Goal: Task Accomplishment & Management: Use online tool/utility

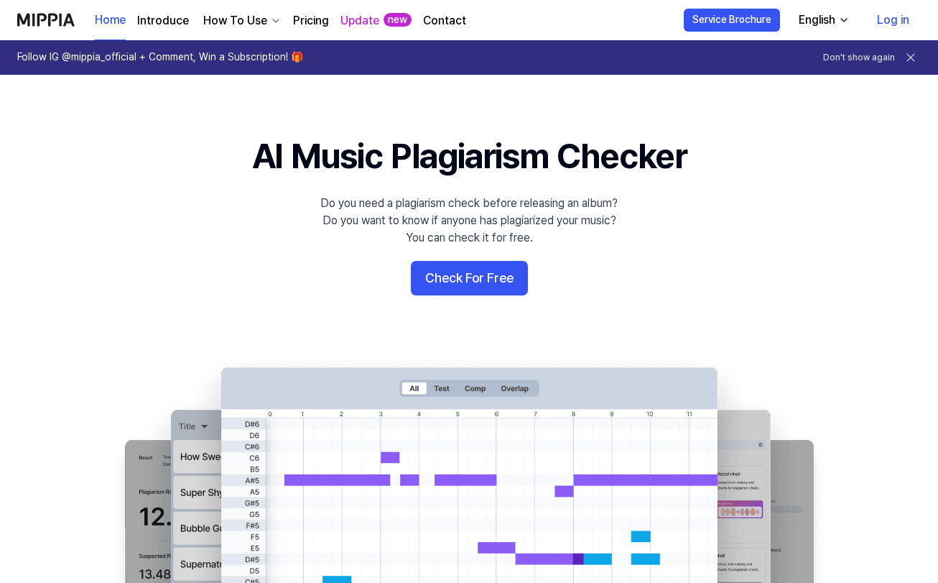
click at [896, 19] on link "Log in" at bounding box center [893, 20] width 55 height 40
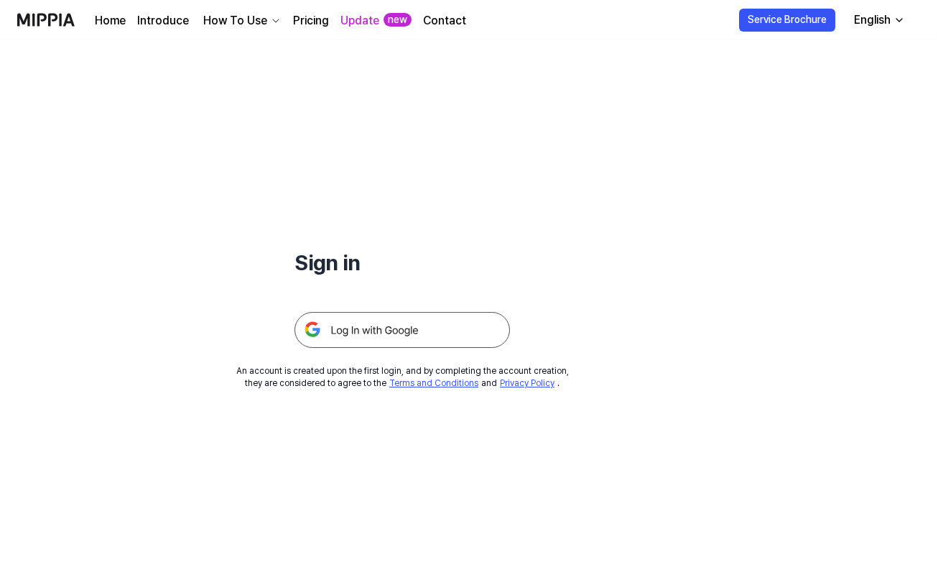
click at [382, 325] on img at bounding box center [403, 330] width 216 height 36
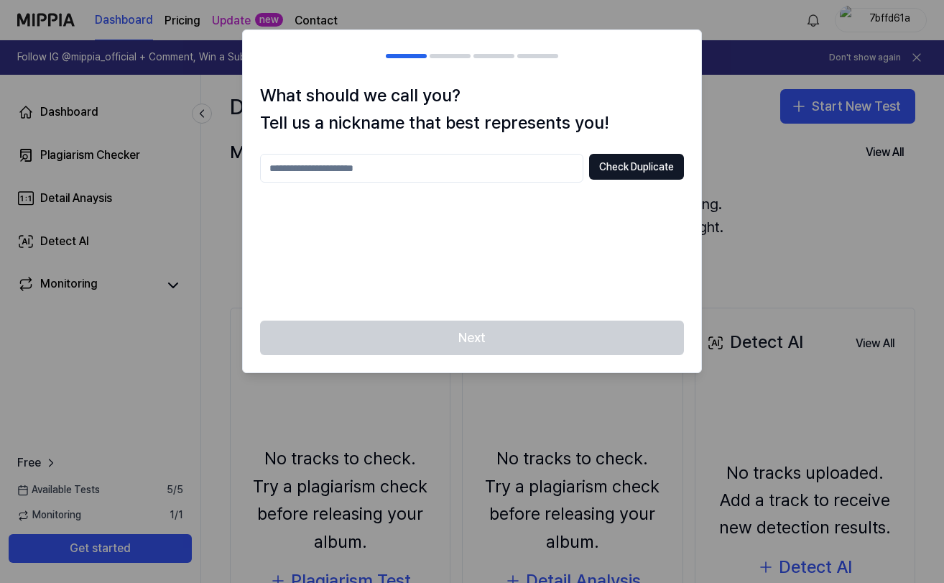
click at [507, 162] on input "text" at bounding box center [421, 168] width 323 height 29
type input "**********"
click at [636, 162] on button "Check Duplicate" at bounding box center [636, 167] width 95 height 26
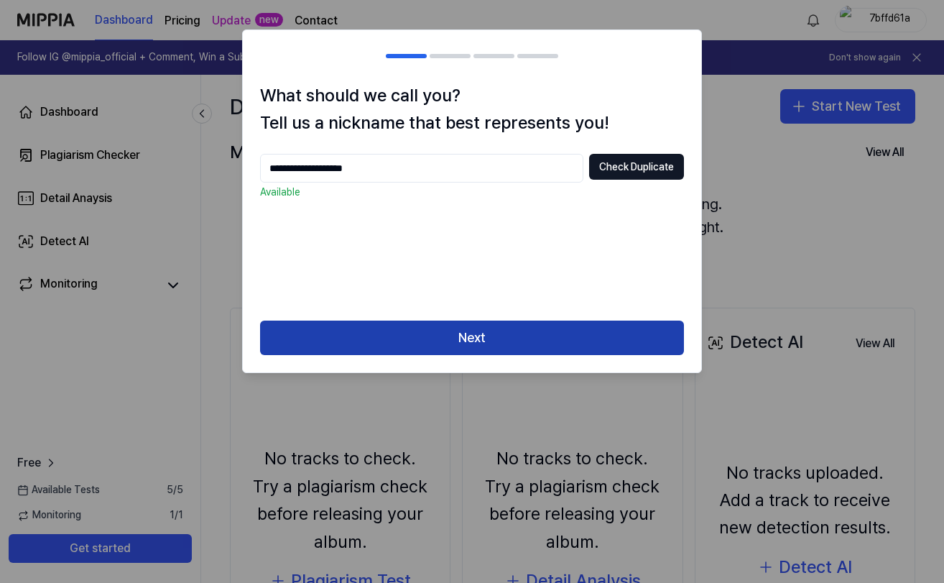
click at [527, 338] on button "Next" at bounding box center [472, 337] width 424 height 34
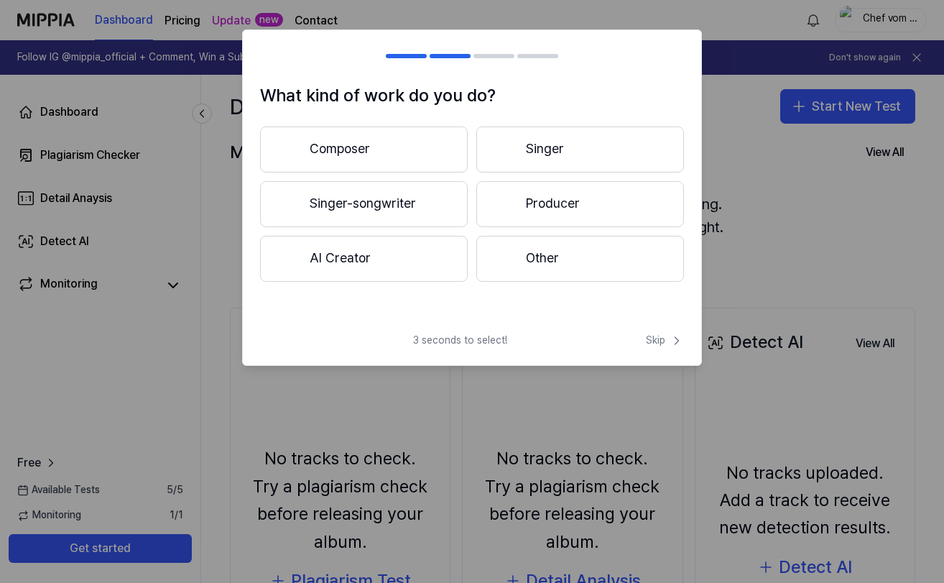
click at [391, 261] on button "AI Creator" at bounding box center [364, 259] width 208 height 46
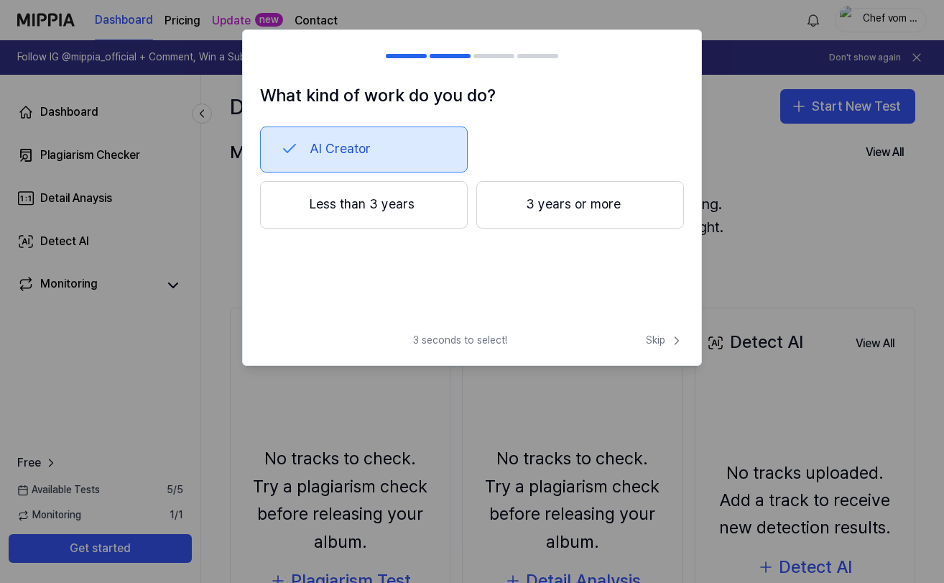
click at [317, 195] on button "Less than 3 years" at bounding box center [364, 204] width 208 height 47
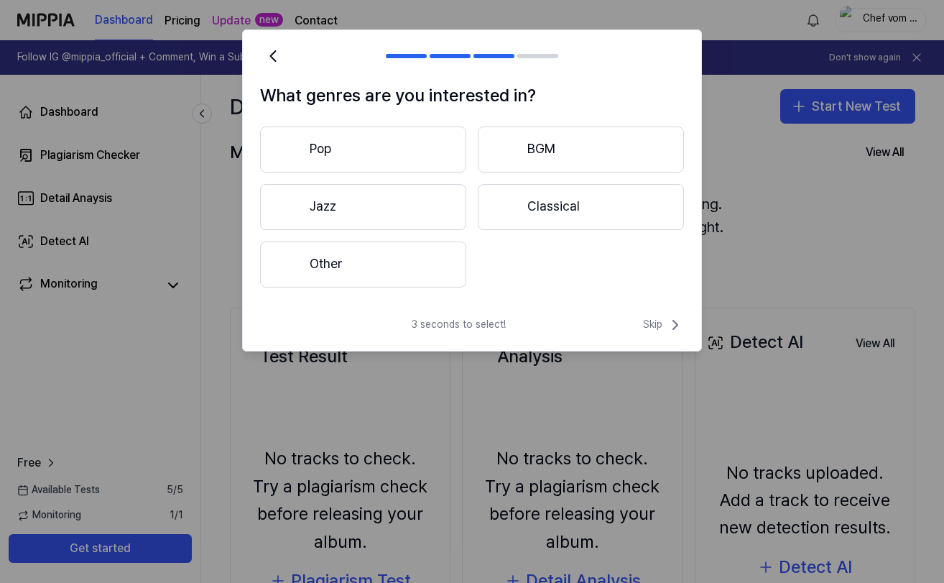
click at [412, 274] on button "Other" at bounding box center [363, 264] width 206 height 46
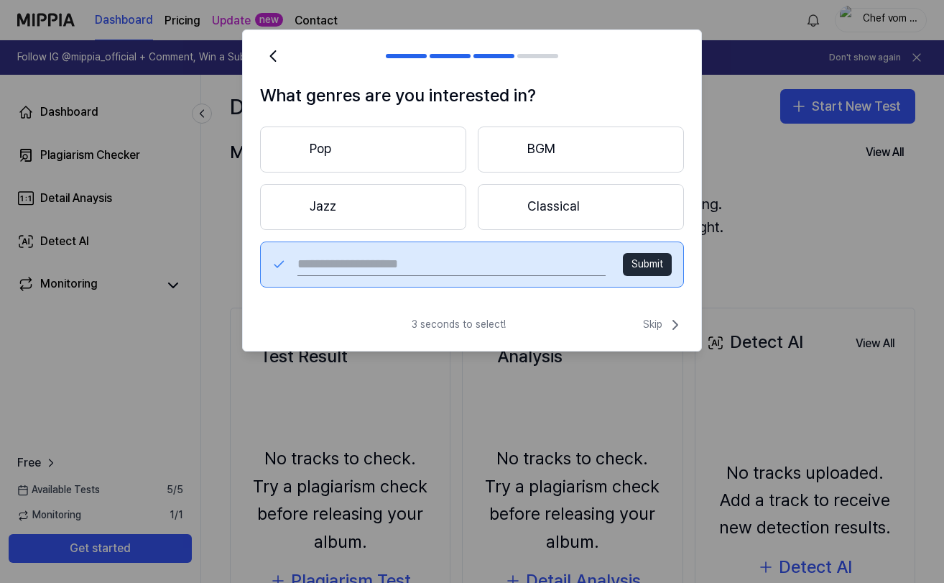
click at [531, 261] on input "text" at bounding box center [451, 264] width 308 height 23
type input "********"
click at [651, 266] on button "Submit" at bounding box center [647, 264] width 49 height 23
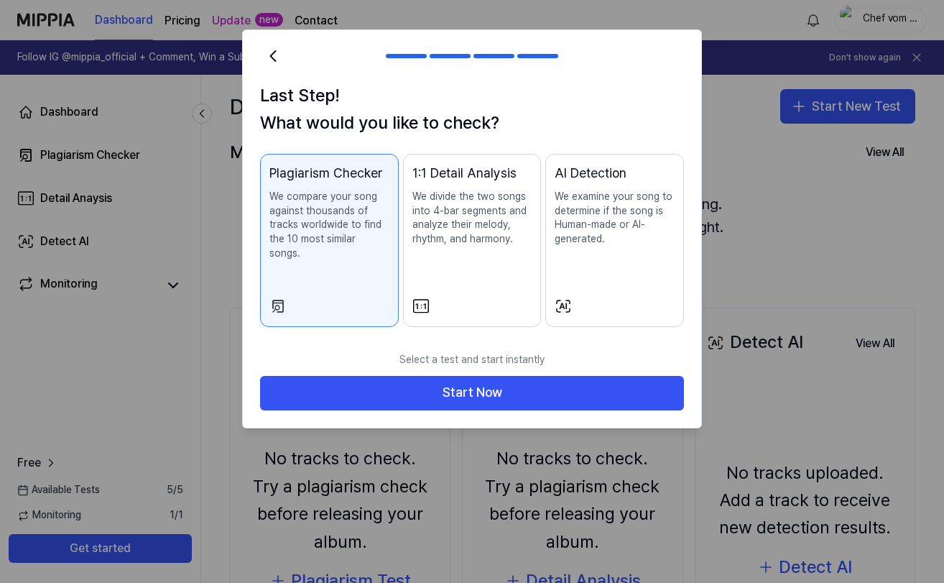
click at [295, 261] on div "Plagiarism Checker We compare your song against thousands of tracks worldwide t…" at bounding box center [329, 226] width 120 height 126
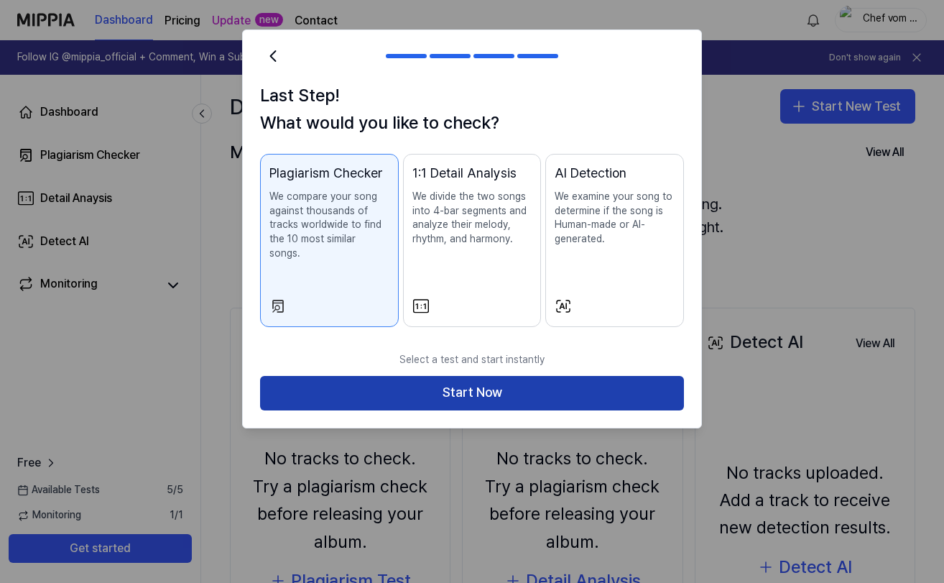
click at [345, 383] on button "Start Now" at bounding box center [472, 393] width 424 height 34
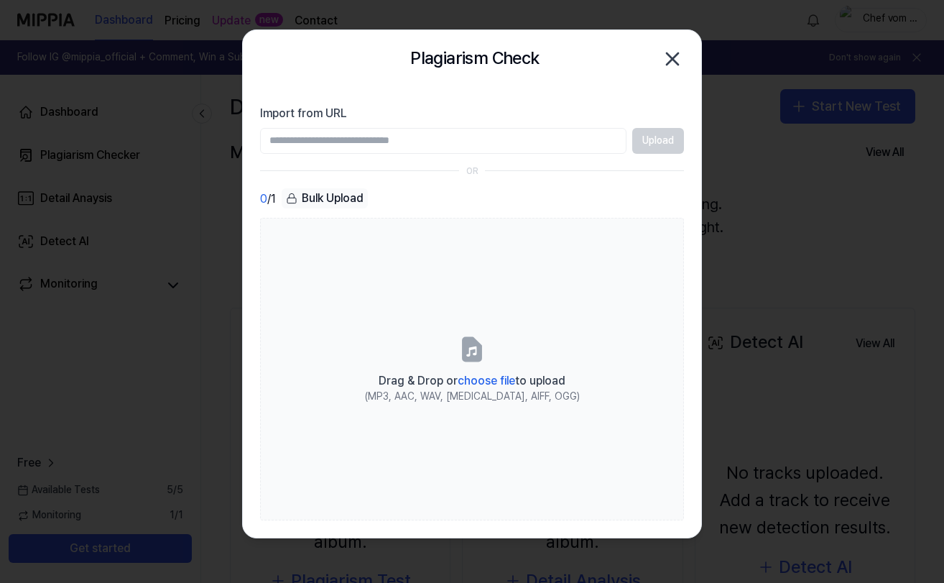
click at [672, 56] on icon "button" at bounding box center [672, 58] width 23 height 23
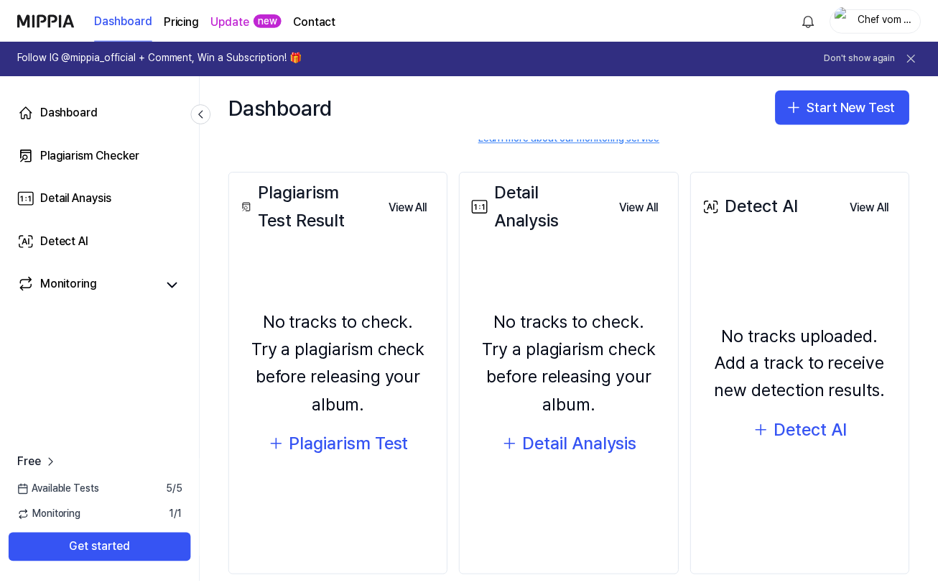
scroll to position [158, 0]
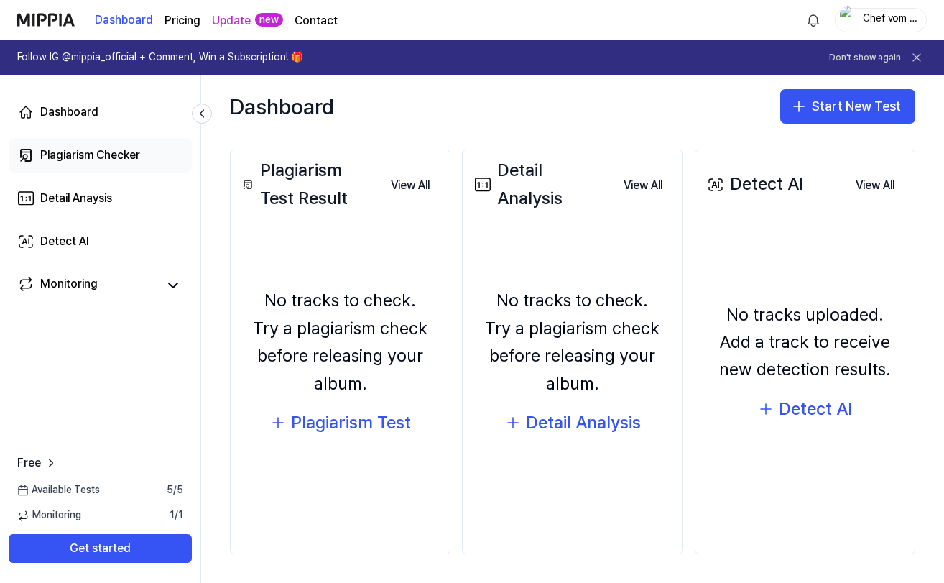
click at [67, 158] on div "Plagiarism Checker" at bounding box center [90, 155] width 100 height 17
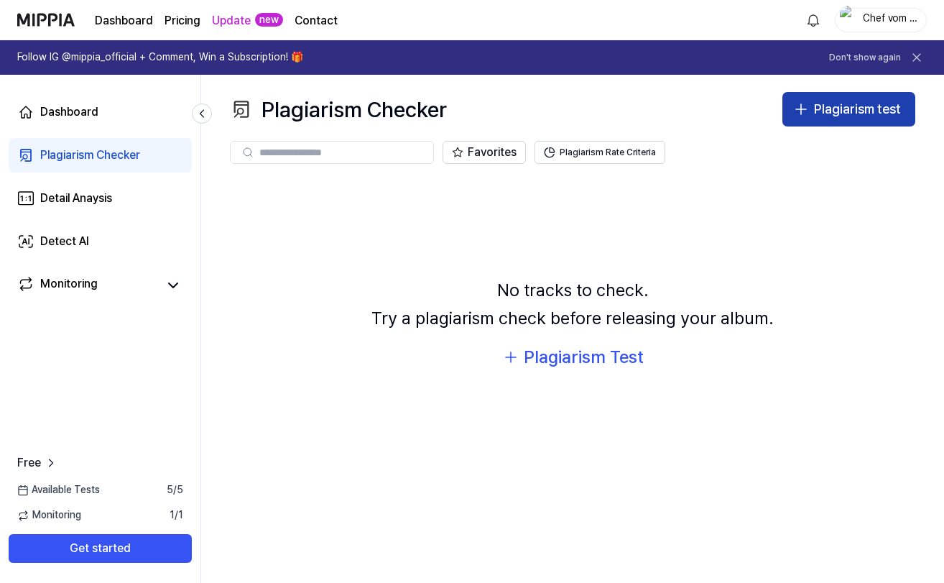
click at [835, 111] on div "Plagiarism test" at bounding box center [857, 109] width 87 height 21
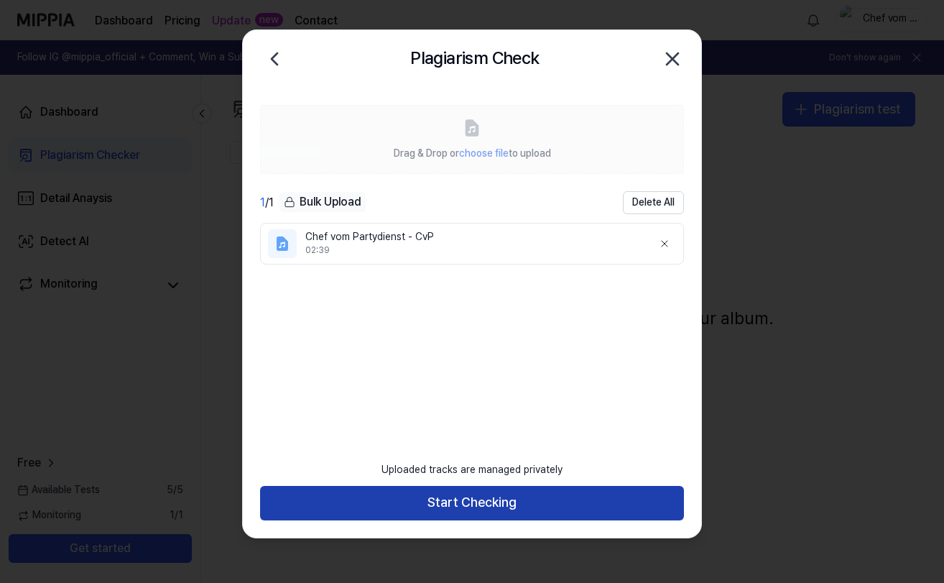
click at [460, 505] on button "Start Checking" at bounding box center [472, 503] width 424 height 34
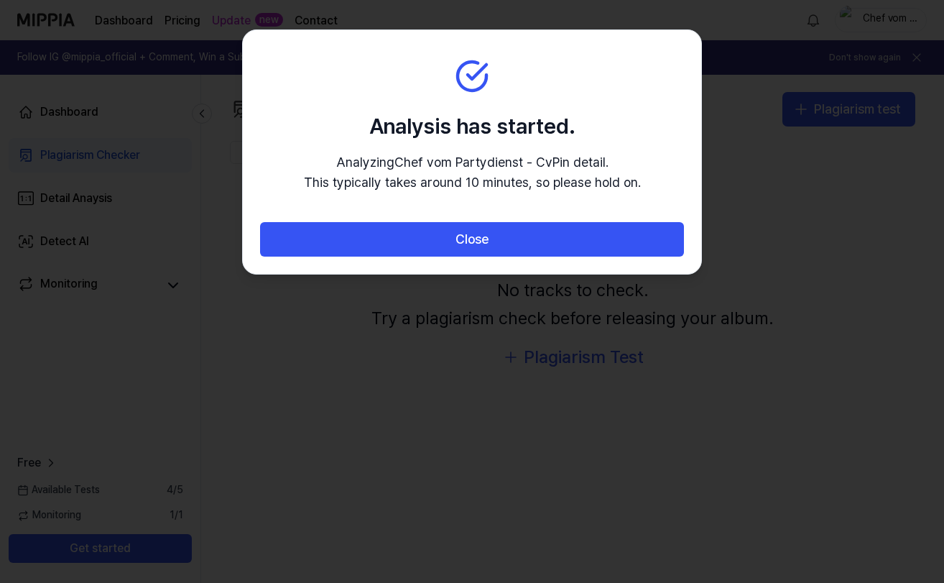
click at [490, 221] on section "Analysis has started. Analyzing Chef vom Partydienst - CvP in detail. This typi…" at bounding box center [472, 126] width 458 height 193
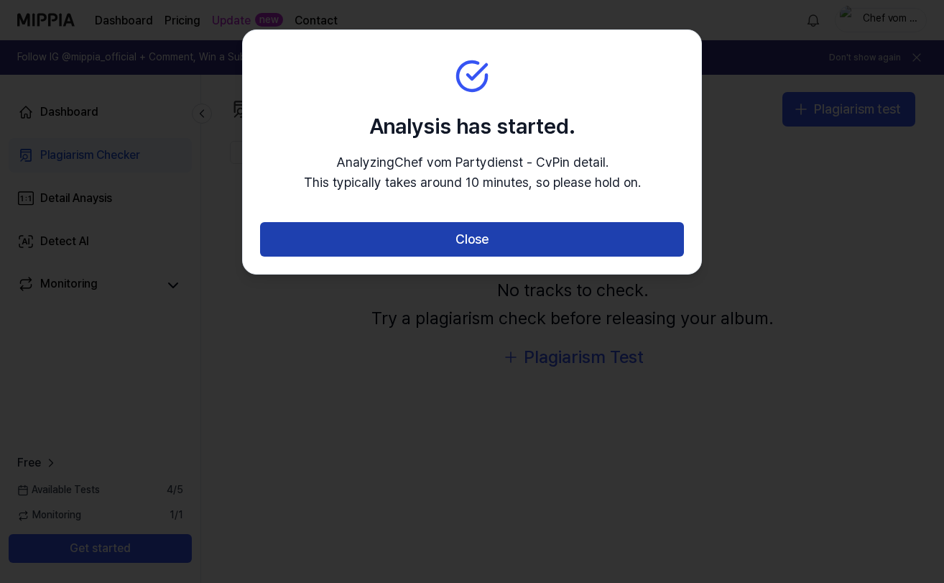
click at [482, 240] on button "Close" at bounding box center [472, 239] width 424 height 34
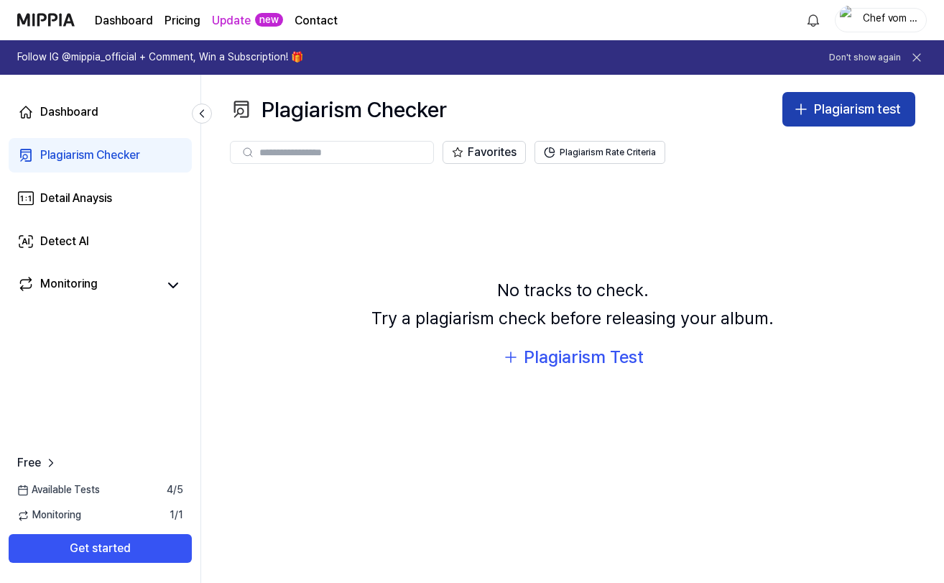
click at [829, 111] on div "Plagiarism test" at bounding box center [857, 109] width 87 height 21
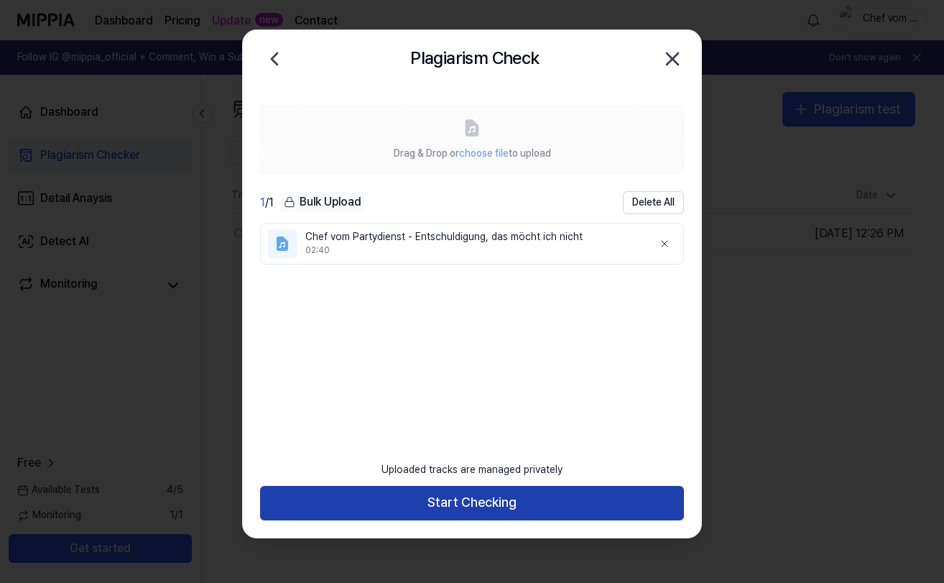
click at [517, 499] on button "Start Checking" at bounding box center [472, 503] width 424 height 34
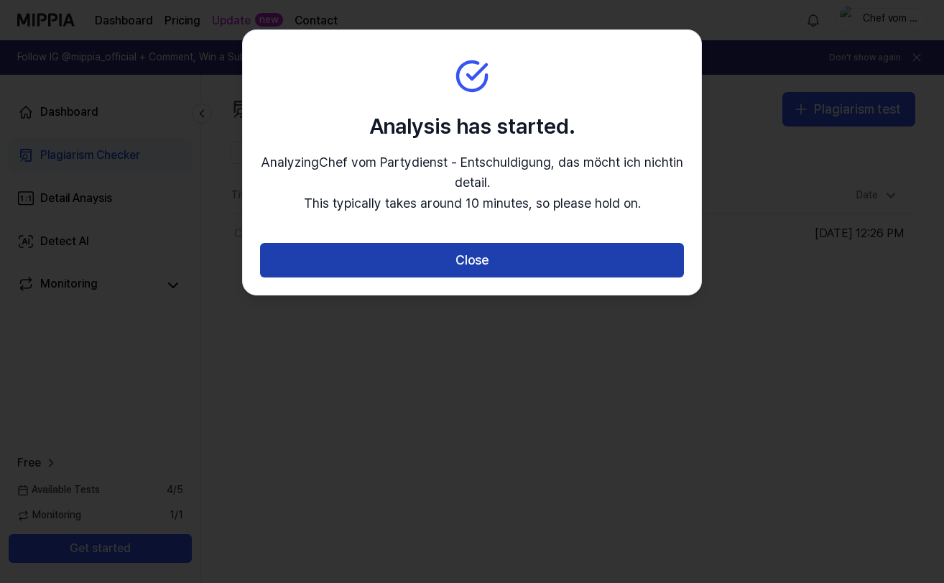
click at [545, 255] on button "Close" at bounding box center [472, 260] width 424 height 34
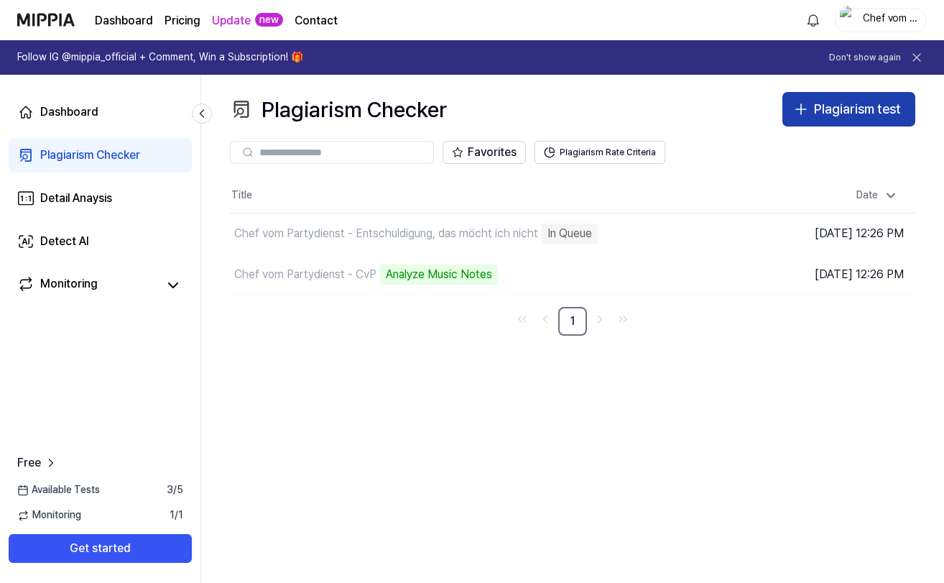
click at [826, 108] on div "Plagiarism test" at bounding box center [857, 109] width 87 height 21
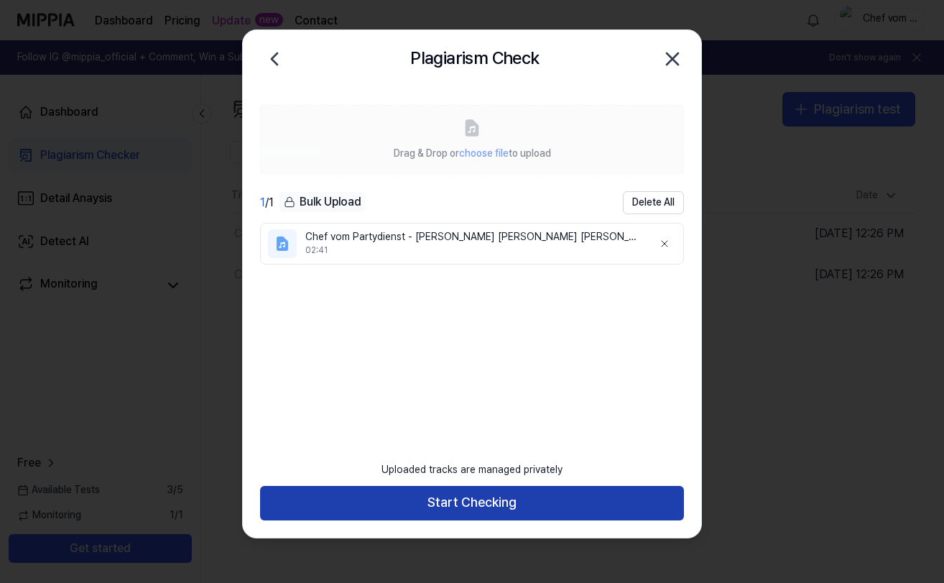
click at [404, 513] on button "Start Checking" at bounding box center [472, 503] width 424 height 34
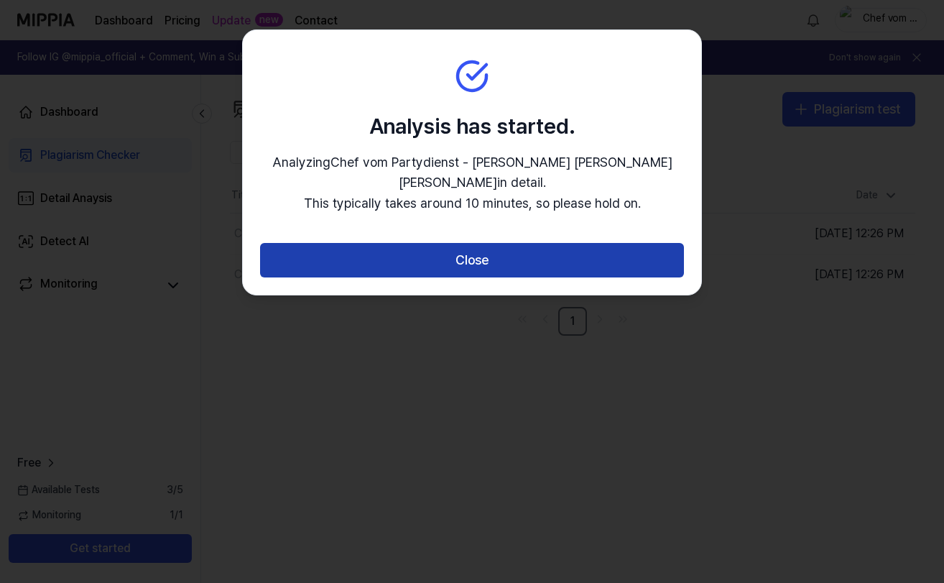
click at [495, 243] on button "Close" at bounding box center [472, 260] width 424 height 34
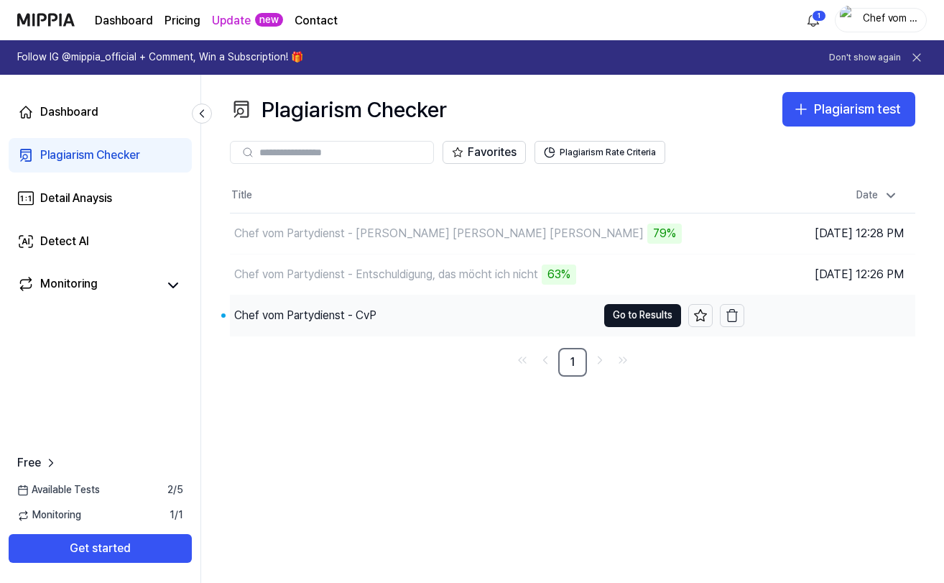
click at [341, 318] on div "Chef vom Partydienst - CvP" at bounding box center [305, 315] width 142 height 17
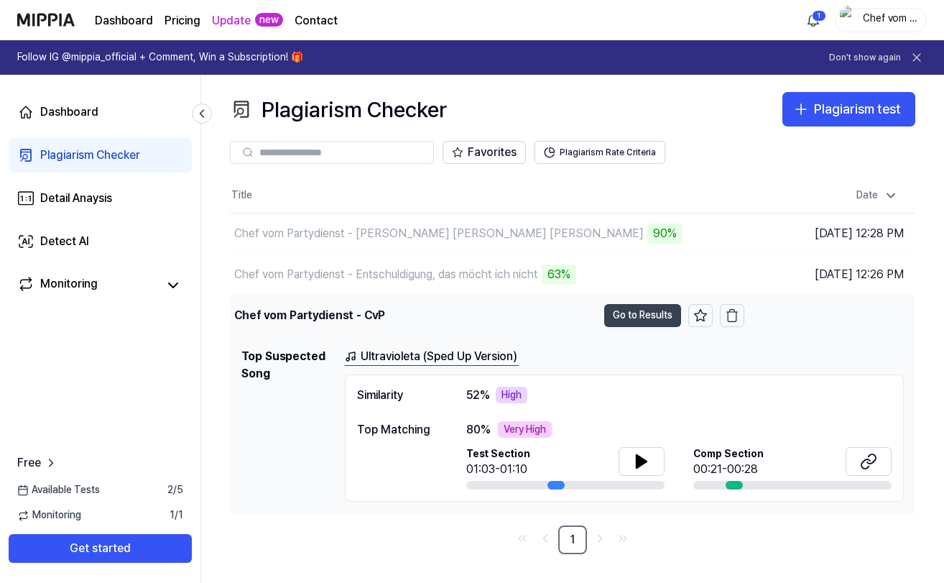
click at [654, 315] on button "Go to Results" at bounding box center [642, 315] width 77 height 23
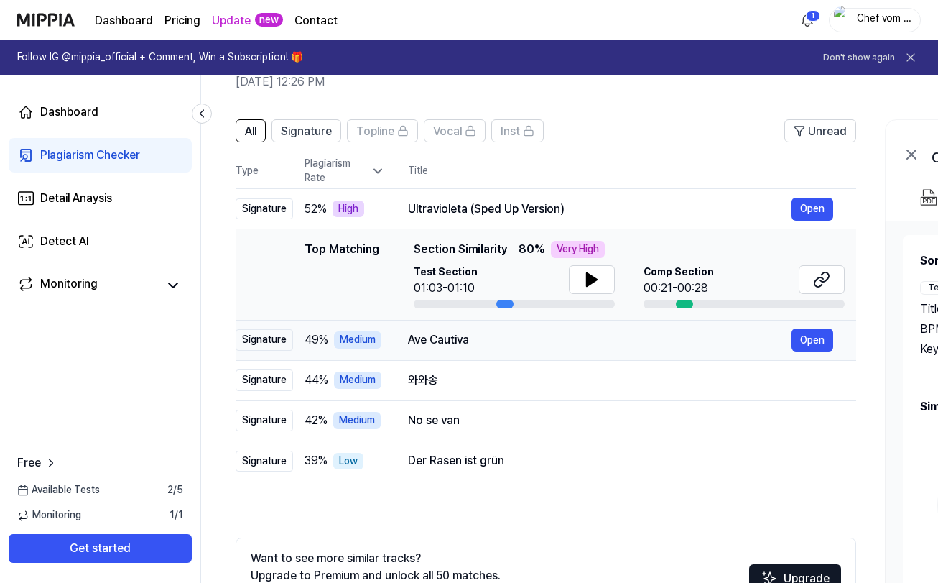
scroll to position [73, 0]
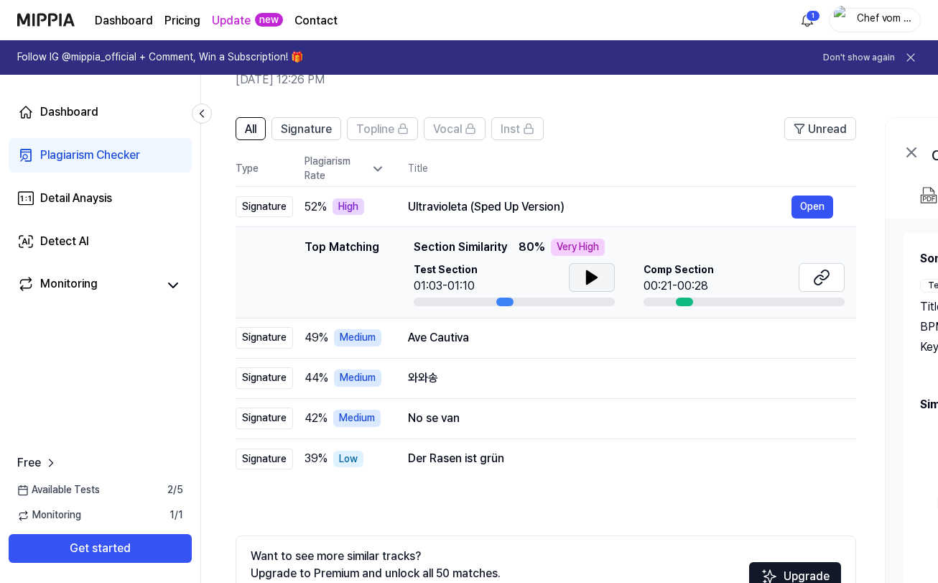
click at [592, 279] on icon at bounding box center [592, 277] width 10 height 13
click at [593, 279] on icon at bounding box center [594, 277] width 3 height 11
click at [813, 276] on icon at bounding box center [821, 277] width 17 height 17
click at [826, 279] on icon at bounding box center [821, 277] width 17 height 17
click at [489, 341] on div "Ave Cautiva" at bounding box center [600, 337] width 384 height 17
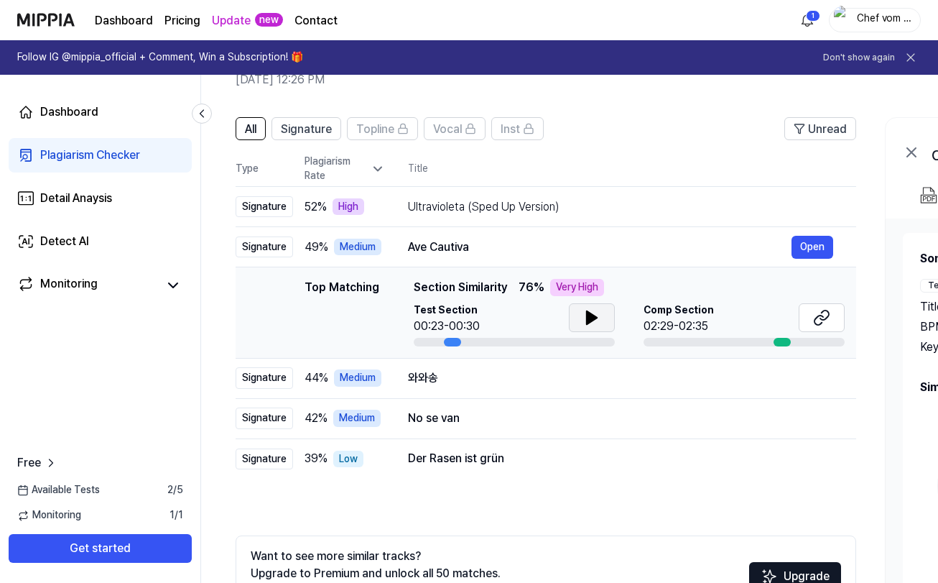
click at [587, 319] on icon at bounding box center [592, 317] width 10 height 13
click at [588, 319] on icon at bounding box center [589, 317] width 3 height 11
click at [828, 320] on icon at bounding box center [821, 317] width 17 height 17
click at [460, 376] on div "와와송" at bounding box center [600, 377] width 384 height 17
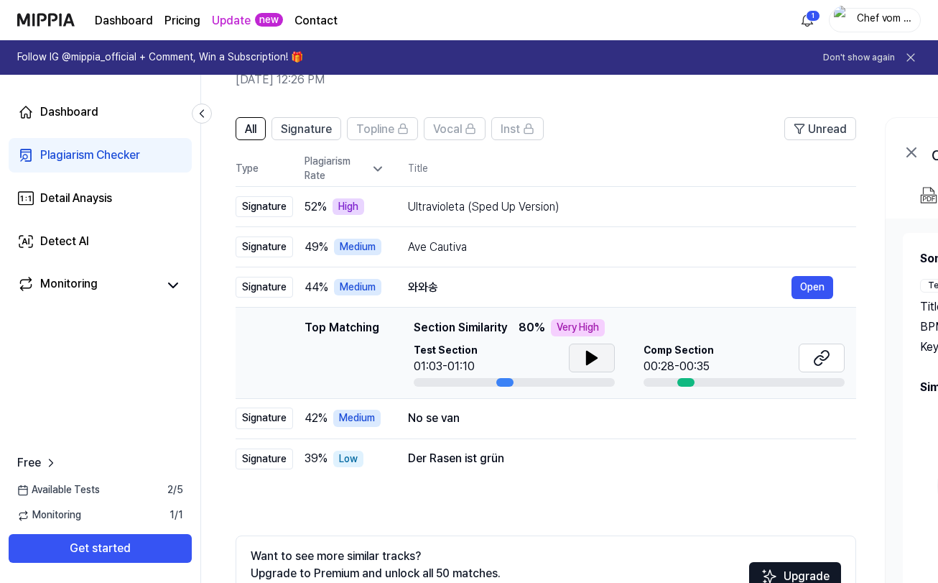
click at [581, 354] on button at bounding box center [592, 357] width 46 height 29
click at [593, 355] on icon at bounding box center [594, 357] width 3 height 11
click at [835, 369] on button at bounding box center [822, 357] width 46 height 29
click at [491, 427] on div "No se van Open" at bounding box center [620, 418] width 425 height 23
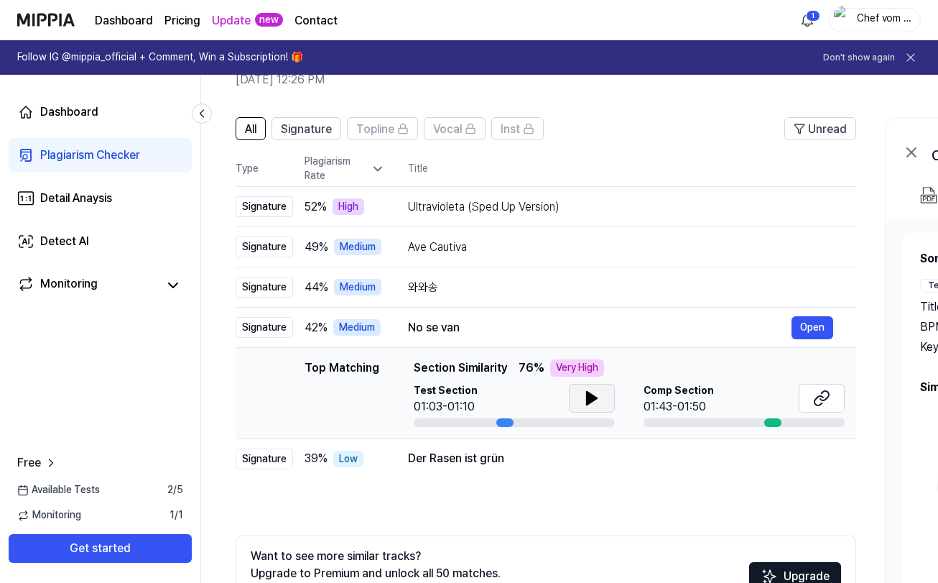
click at [592, 397] on icon at bounding box center [592, 398] width 10 height 13
click at [598, 397] on icon at bounding box center [591, 397] width 17 height 17
click at [825, 399] on icon at bounding box center [824, 395] width 9 height 9
click at [449, 463] on div "Der Rasen ist grün" at bounding box center [600, 458] width 384 height 17
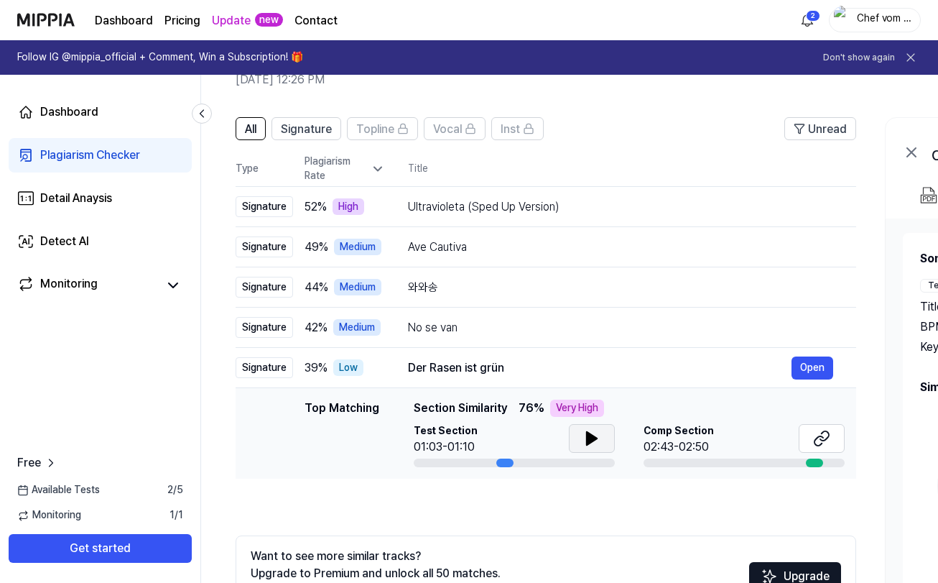
click at [579, 445] on button at bounding box center [592, 438] width 46 height 29
click at [596, 440] on icon at bounding box center [591, 438] width 17 height 17
click at [815, 440] on icon at bounding box center [821, 438] width 17 height 17
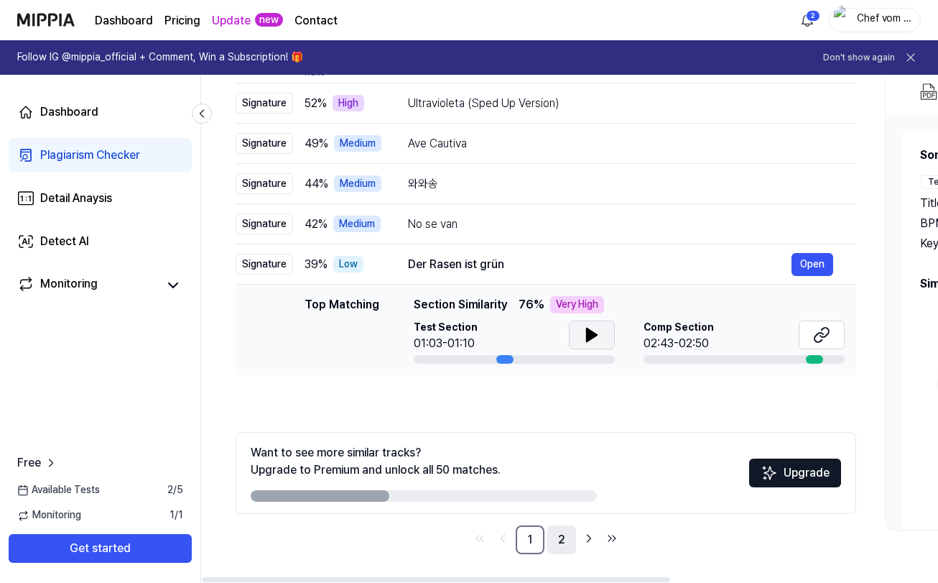
click at [566, 539] on link "2" at bounding box center [561, 539] width 29 height 29
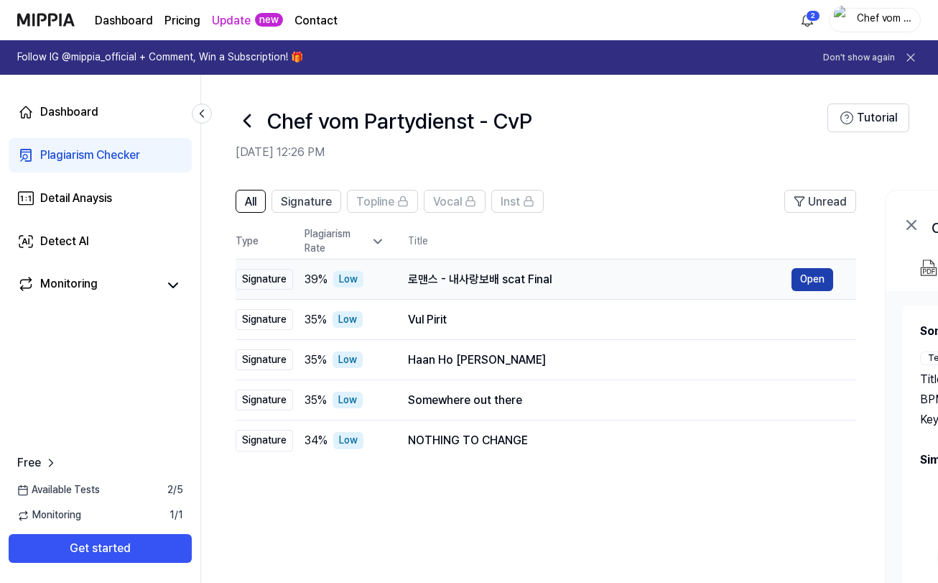
click at [814, 287] on button "Open" at bounding box center [813, 279] width 42 height 23
click at [244, 117] on icon at bounding box center [247, 120] width 23 height 23
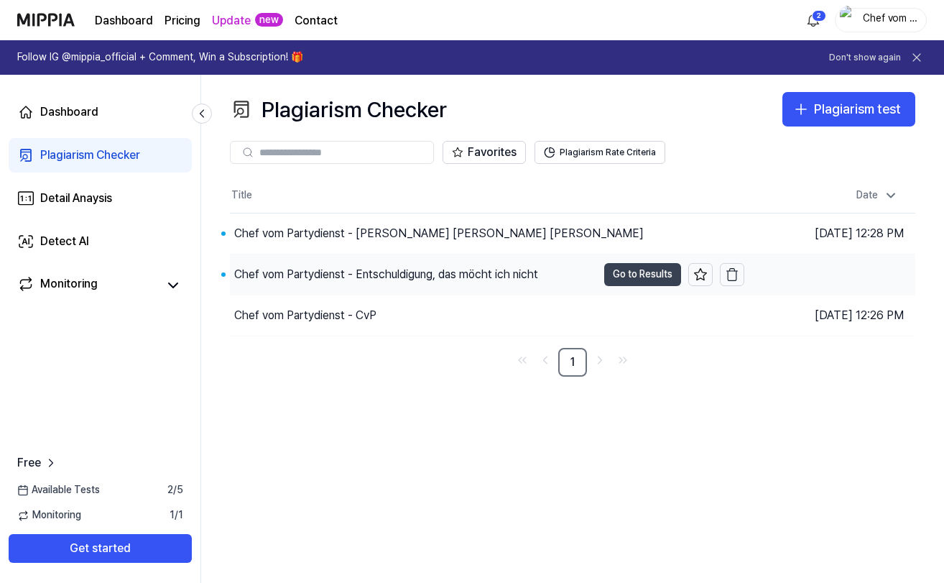
click at [643, 265] on button "Go to Results" at bounding box center [642, 274] width 77 height 23
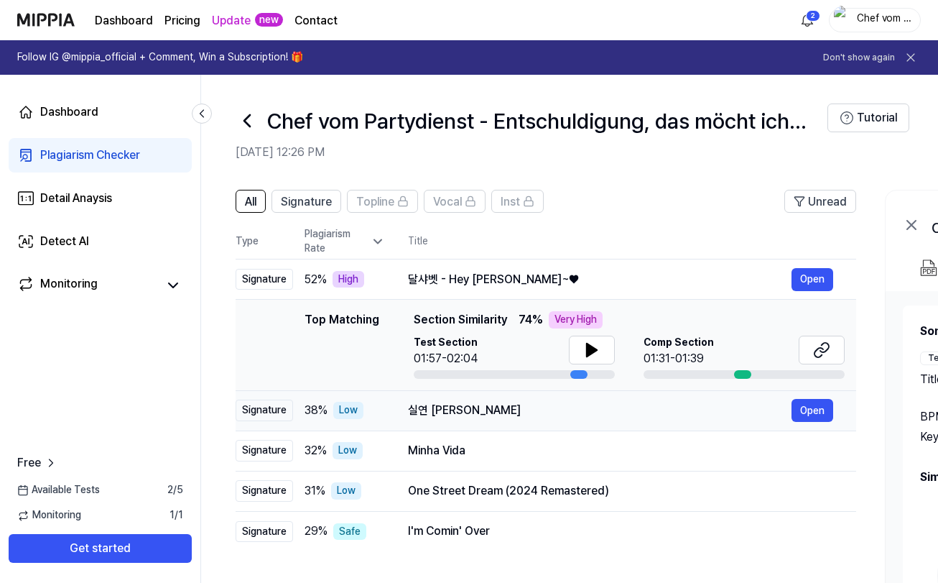
scroll to position [17, 0]
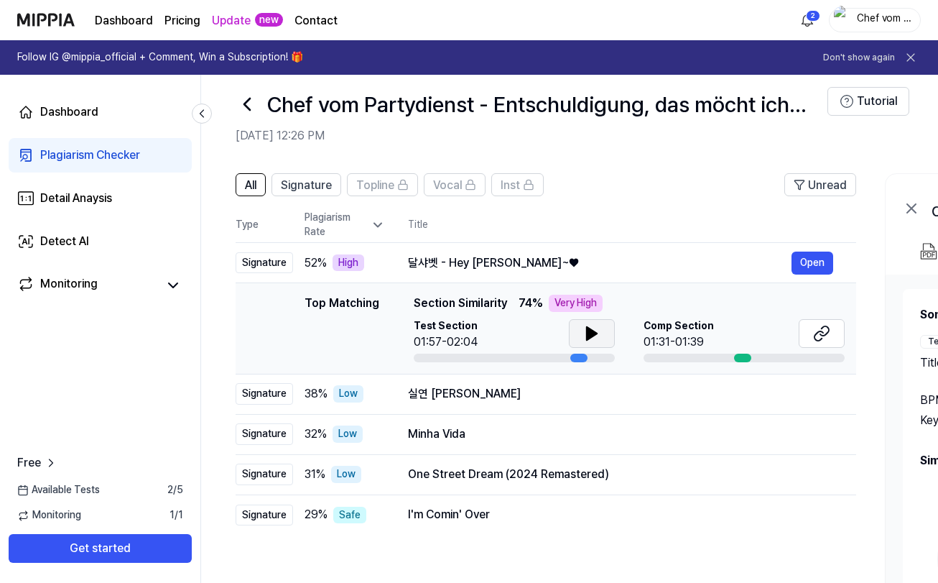
click at [600, 341] on button at bounding box center [592, 333] width 46 height 29
click at [597, 338] on icon at bounding box center [591, 333] width 17 height 17
click at [836, 333] on button at bounding box center [822, 333] width 46 height 29
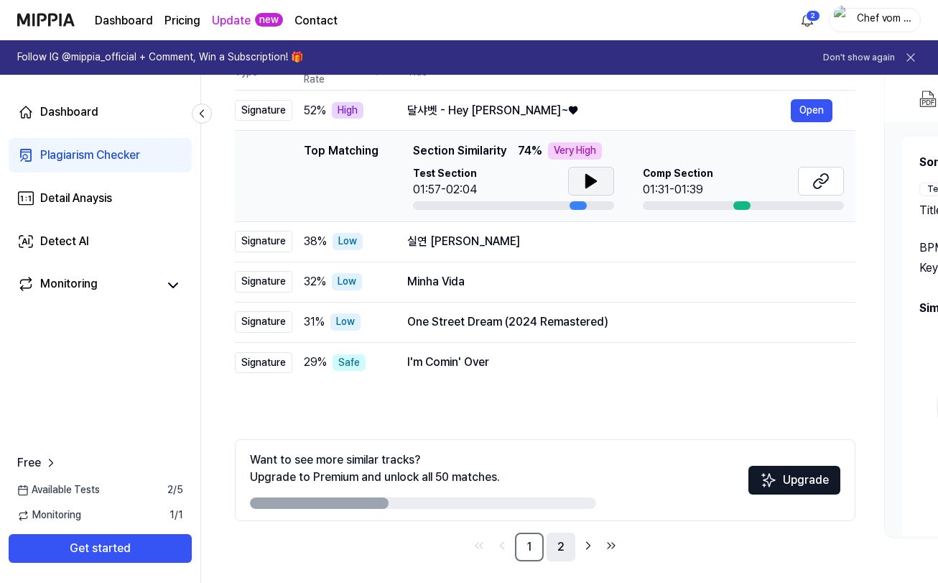
scroll to position [173, 0]
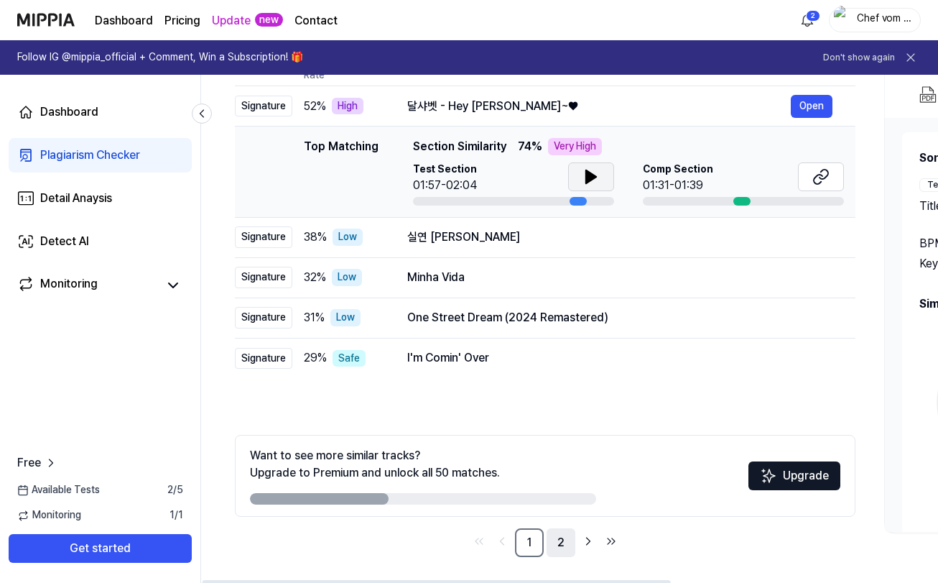
click at [560, 547] on link "2" at bounding box center [561, 542] width 29 height 29
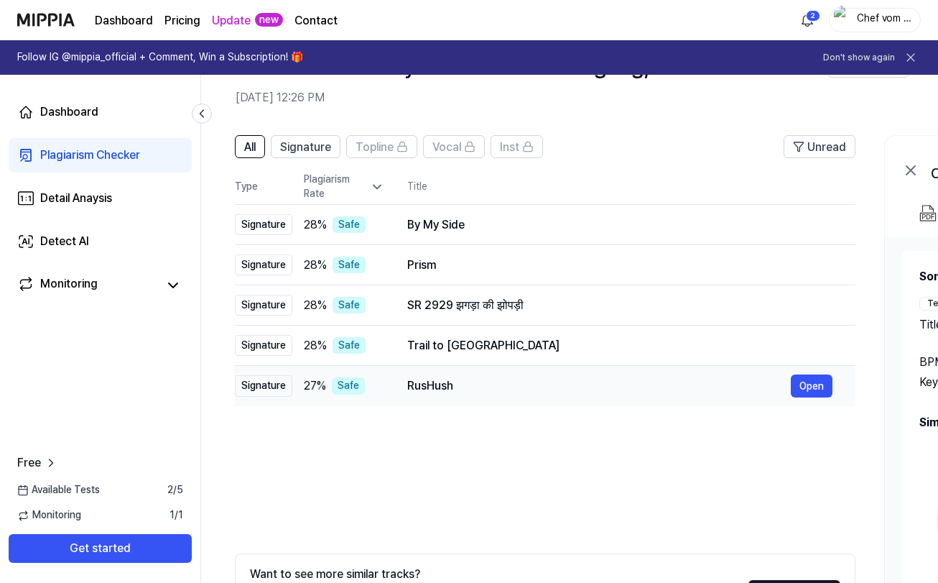
scroll to position [176, 0]
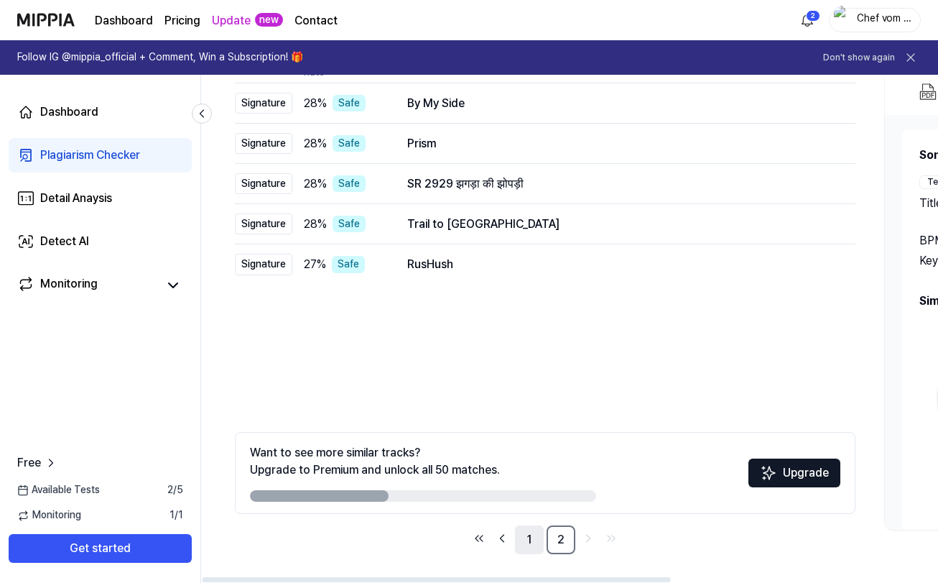
click at [525, 537] on link "1" at bounding box center [529, 539] width 29 height 29
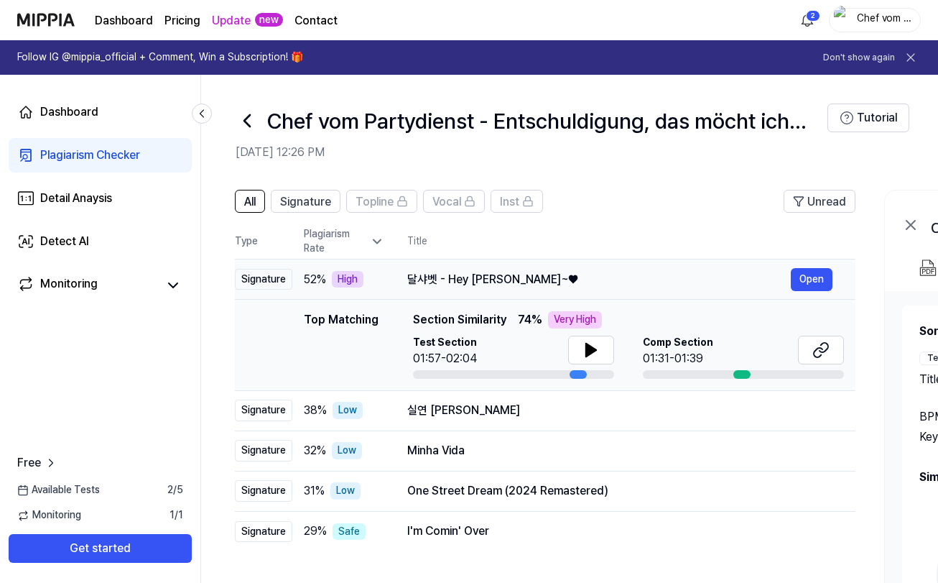
click at [349, 280] on div "High" at bounding box center [348, 279] width 32 height 17
click at [245, 114] on icon at bounding box center [247, 120] width 23 height 23
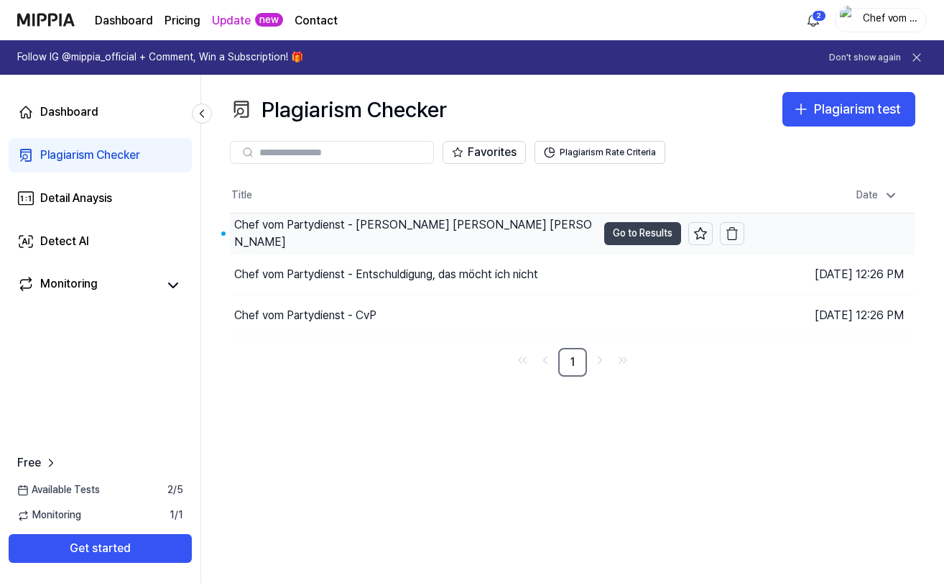
click at [619, 241] on button "Go to Results" at bounding box center [642, 233] width 77 height 23
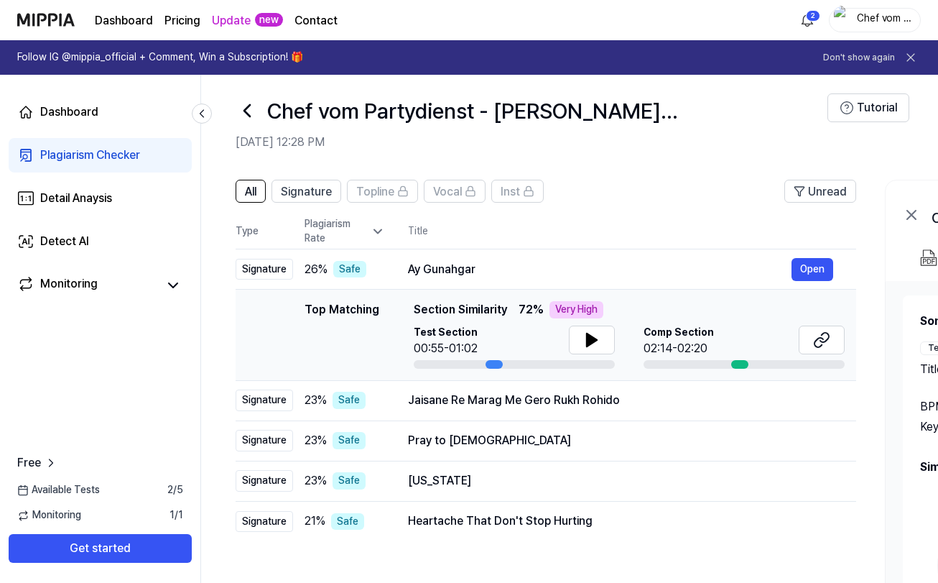
scroll to position [9, 0]
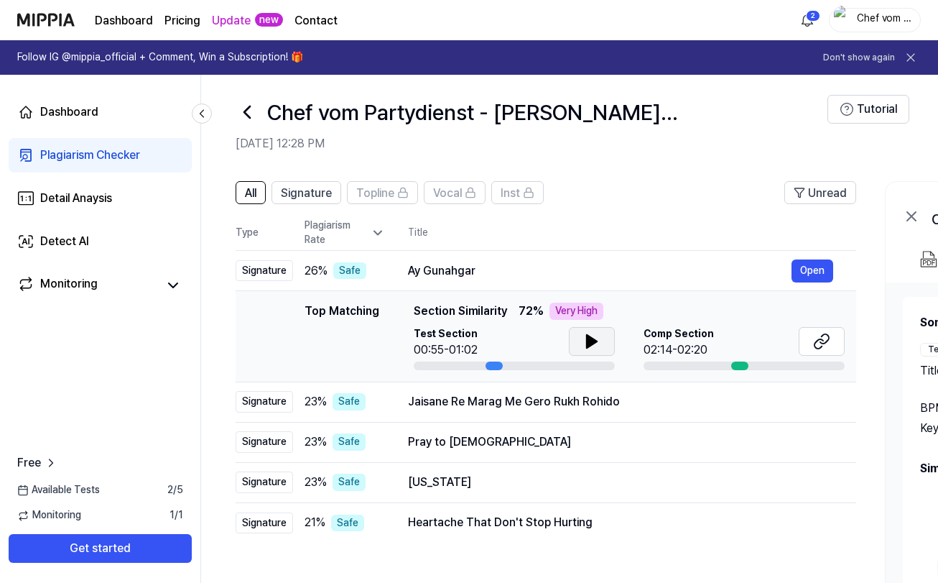
click at [599, 343] on icon at bounding box center [591, 341] width 17 height 17
click at [827, 338] on icon at bounding box center [821, 341] width 17 height 17
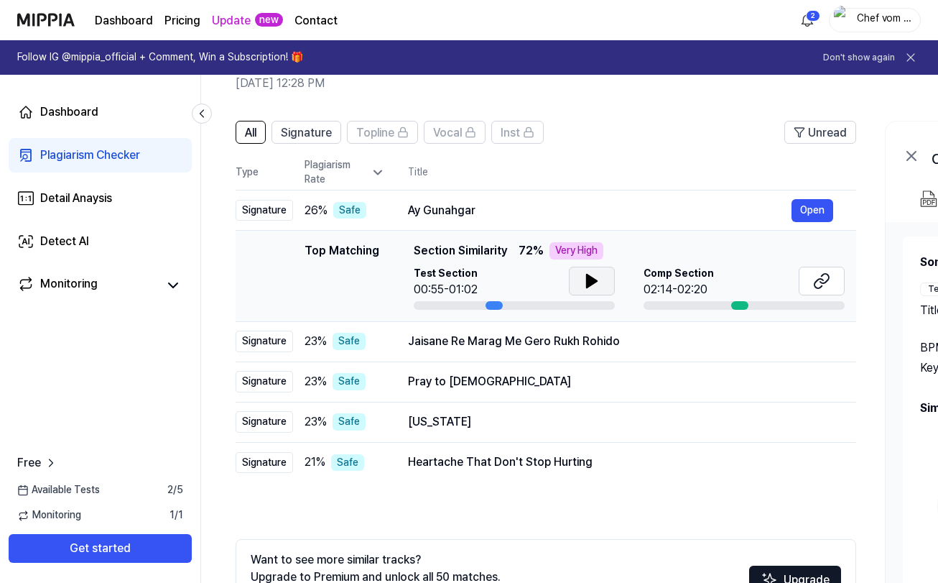
scroll to position [0, 0]
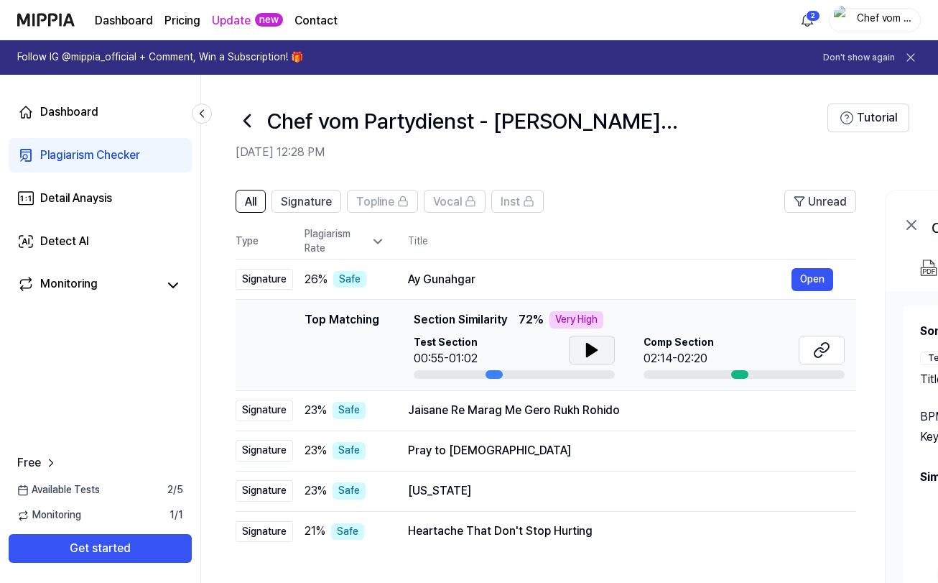
click at [246, 120] on icon at bounding box center [247, 120] width 23 height 23
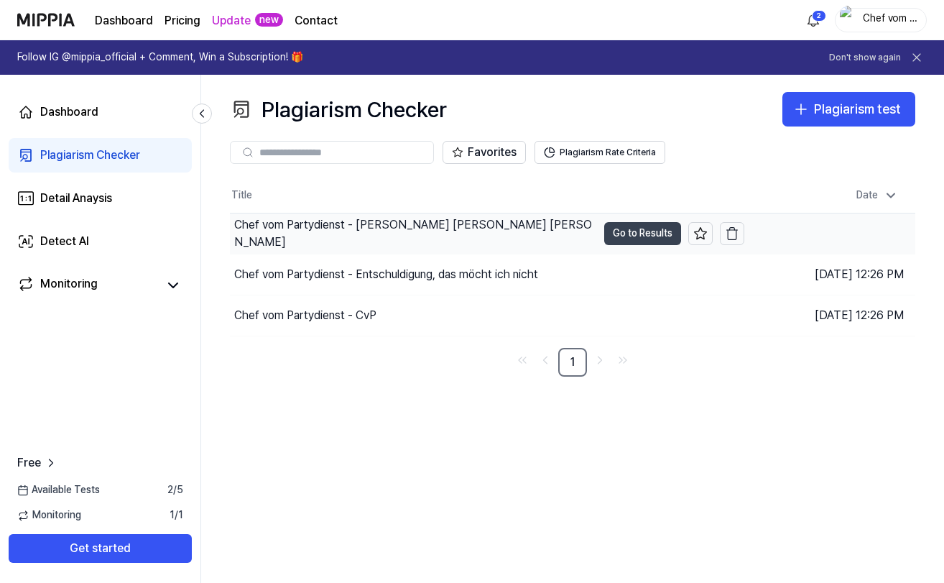
click at [657, 229] on button "Go to Results" at bounding box center [642, 233] width 77 height 23
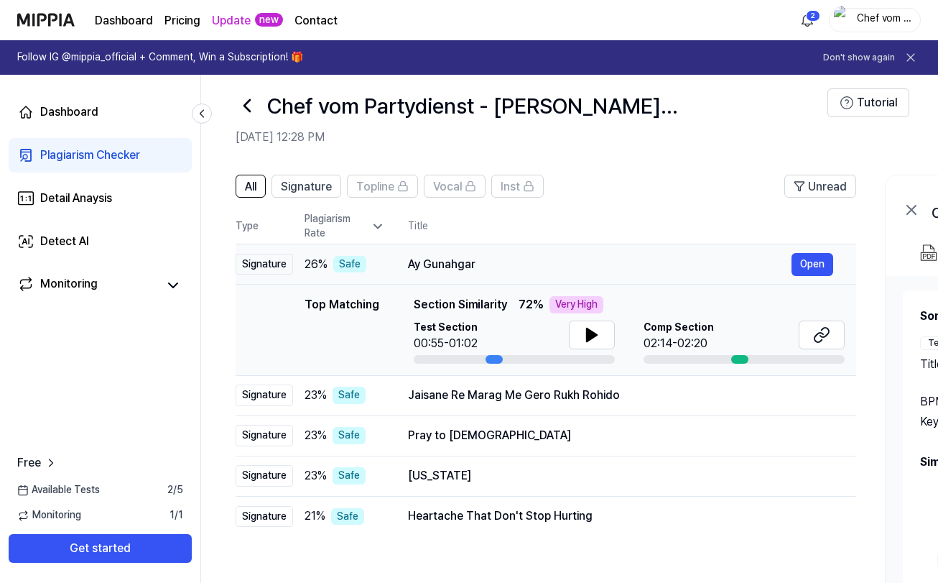
scroll to position [17, 0]
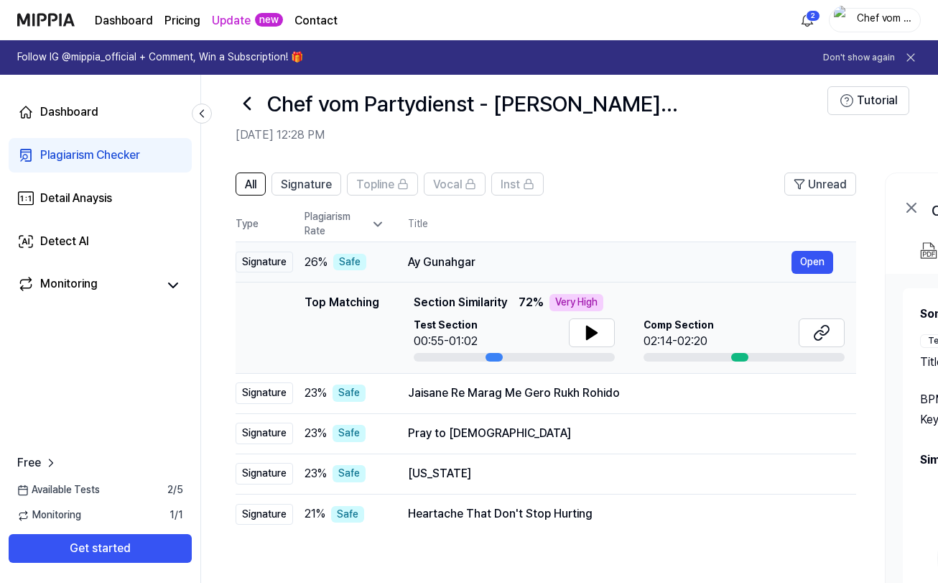
click at [535, 255] on div "Ay Gunahgar" at bounding box center [600, 262] width 384 height 17
click at [466, 263] on div "Ay Gunahgar" at bounding box center [600, 262] width 384 height 17
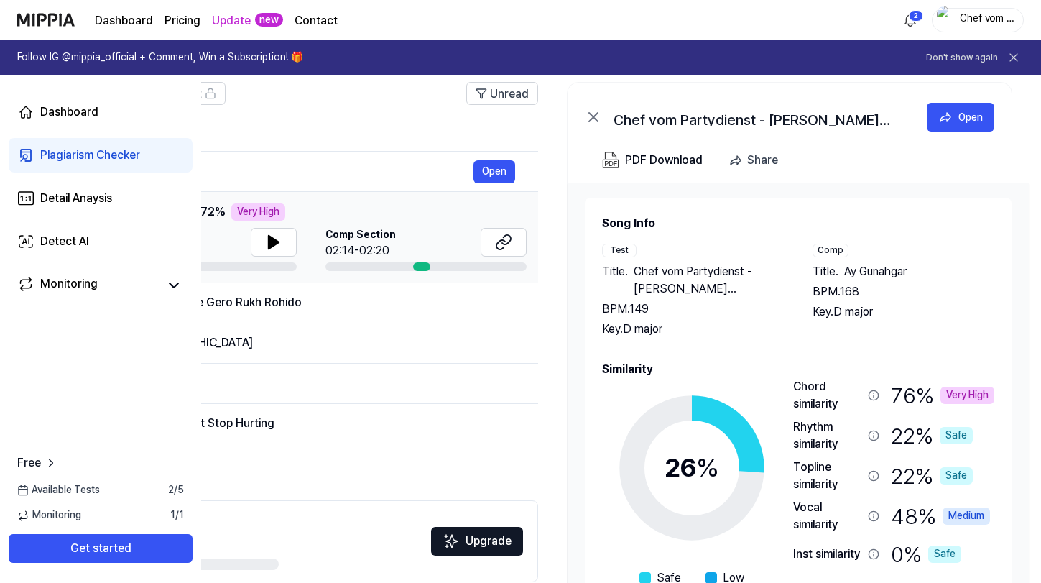
scroll to position [28, 0]
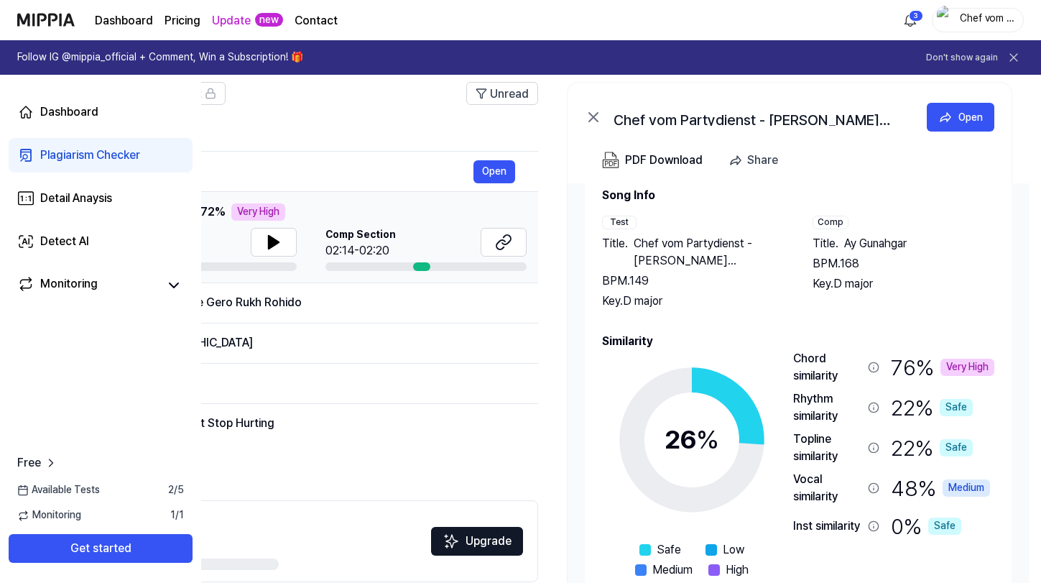
click at [593, 114] on icon at bounding box center [593, 116] width 17 height 17
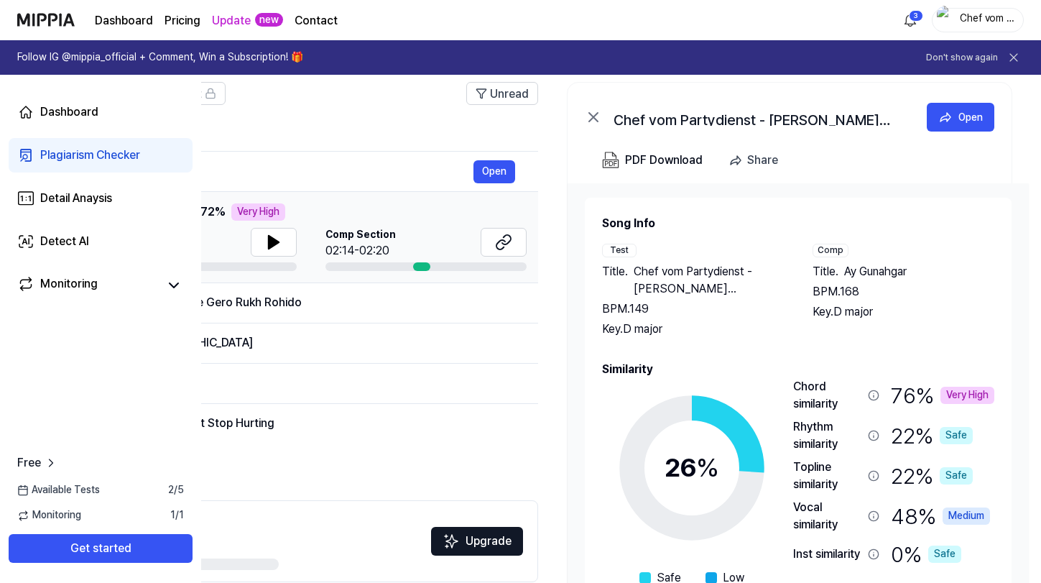
click at [593, 116] on icon at bounding box center [593, 117] width 9 height 9
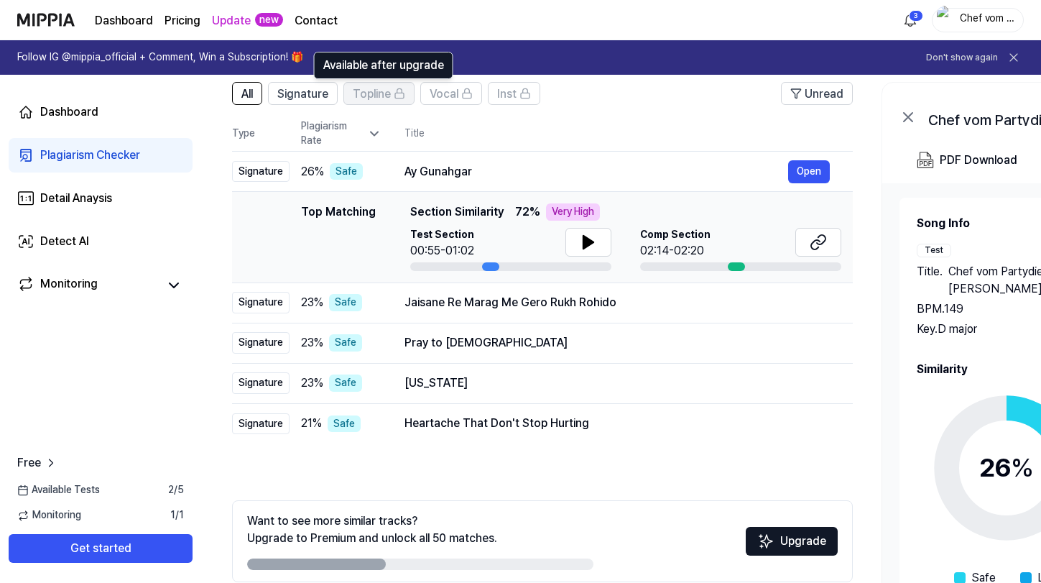
scroll to position [0, 0]
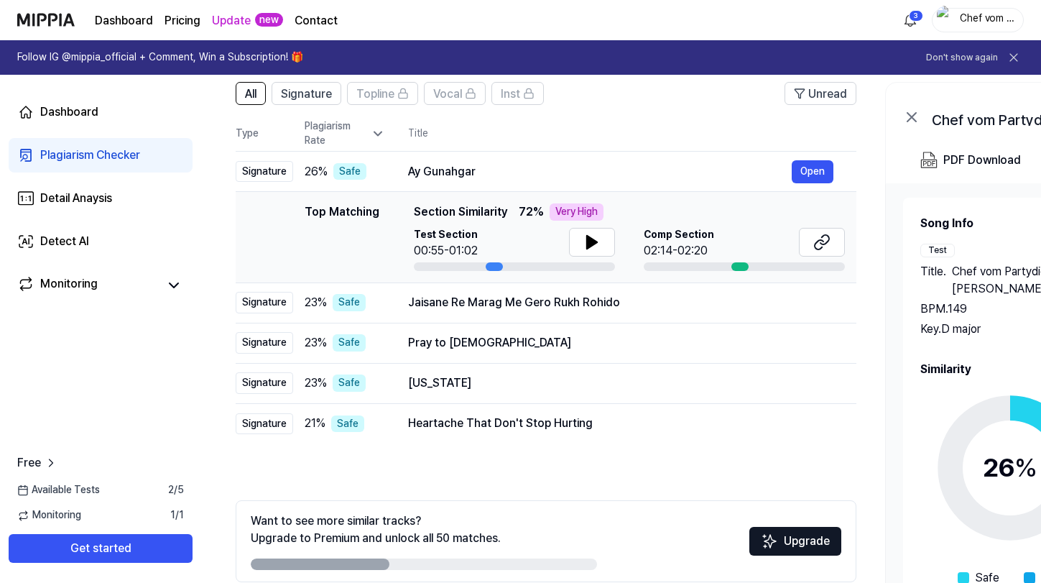
click at [96, 163] on div "Plagiarism Checker" at bounding box center [90, 155] width 100 height 17
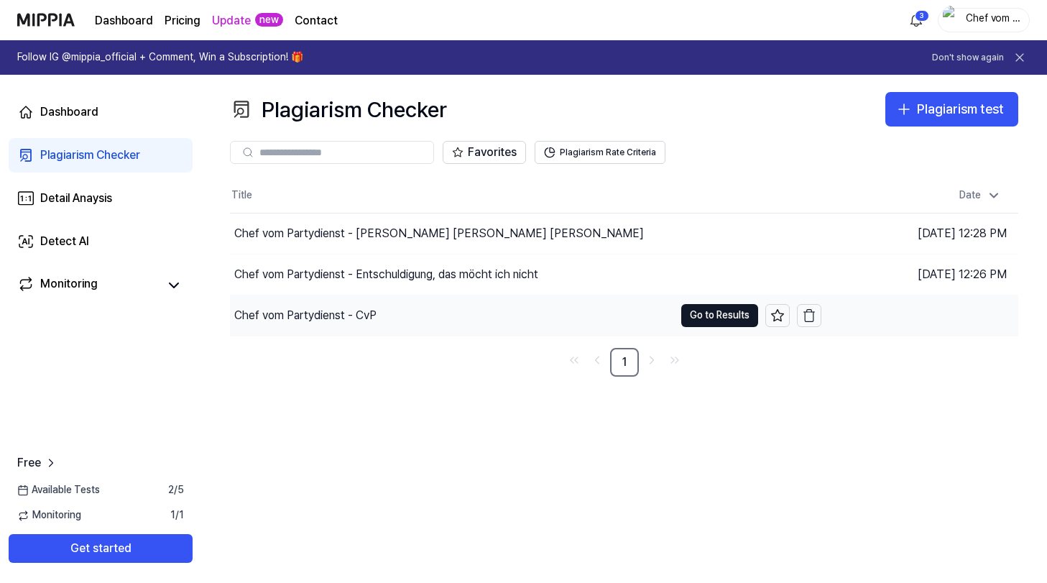
click at [408, 311] on div "Chef vom Partydienst - CvP" at bounding box center [452, 315] width 444 height 40
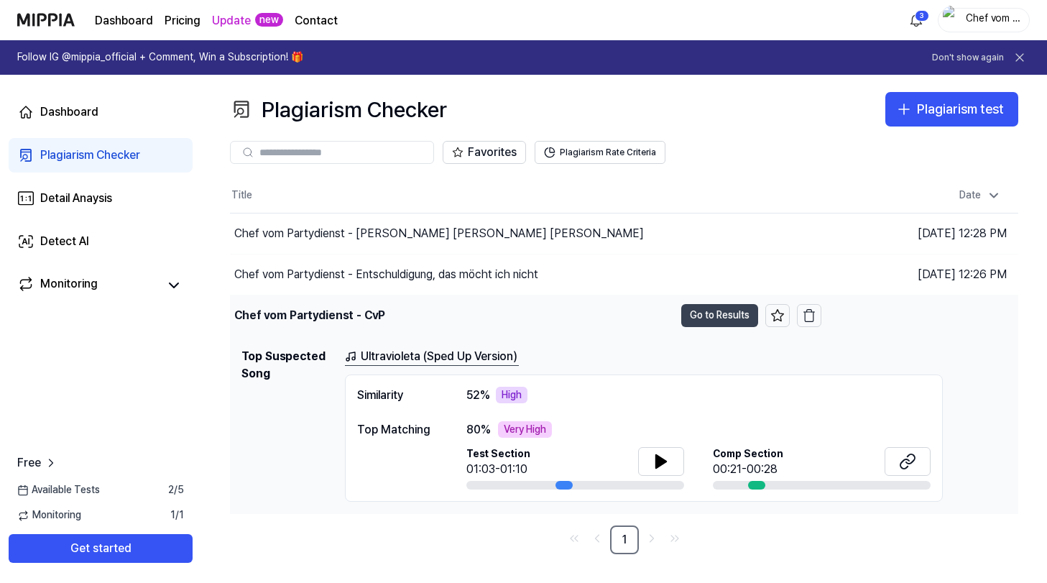
click at [723, 312] on button "Go to Results" at bounding box center [719, 315] width 77 height 23
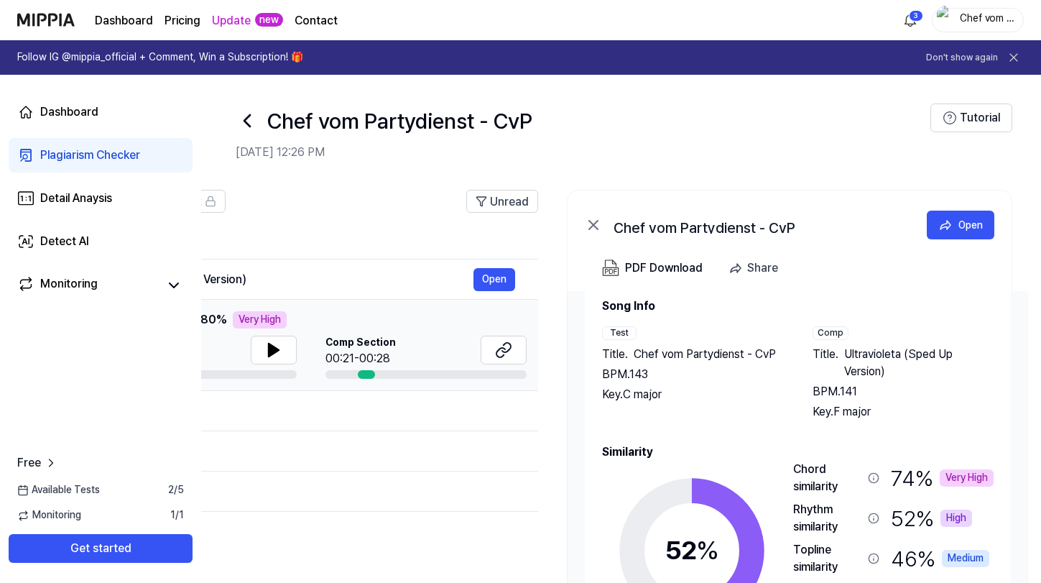
drag, startPoint x: 912, startPoint y: 367, endPoint x: 825, endPoint y: 335, distance: 92.5
click at [825, 335] on div "Comp Title . Ultravioleta (Sped Up Version) BPM. 141 Key. F major" at bounding box center [903, 373] width 182 height 94
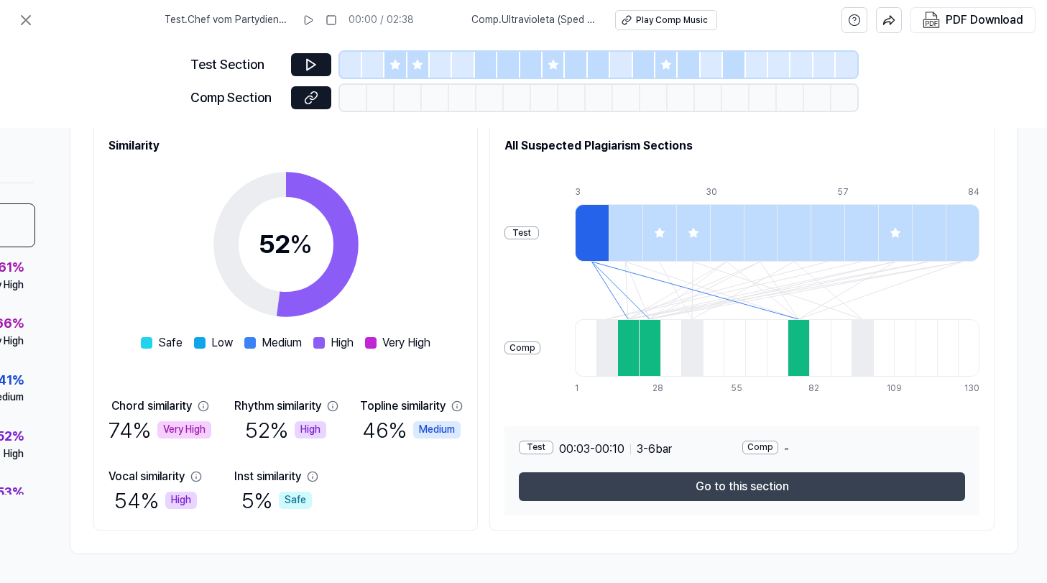
click at [578, 480] on button "Go to this section" at bounding box center [742, 486] width 446 height 29
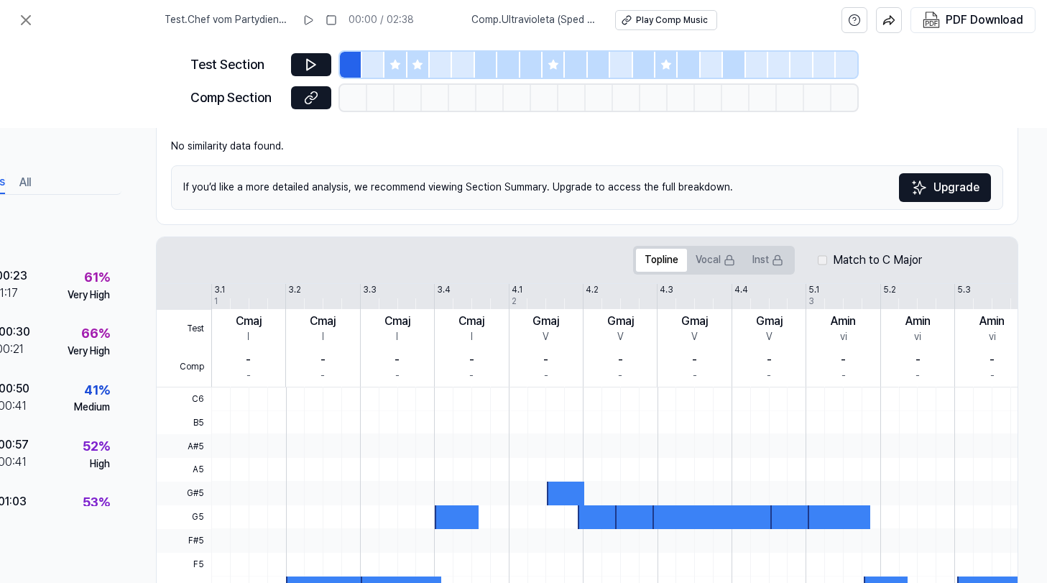
scroll to position [103, 120]
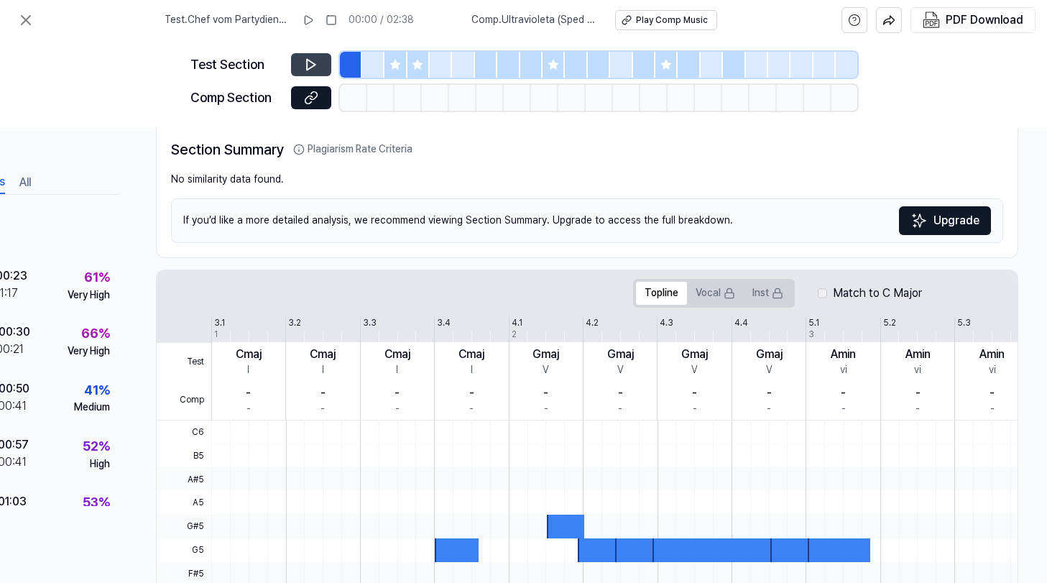
click at [311, 64] on icon at bounding box center [311, 64] width 14 height 14
click at [312, 67] on icon at bounding box center [313, 64] width 2 height 9
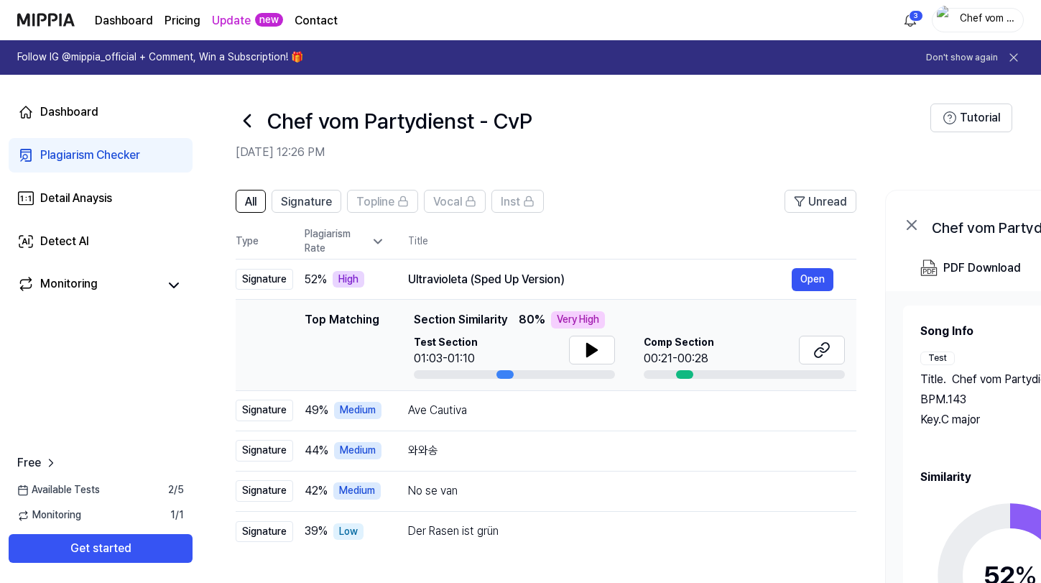
click at [90, 160] on div "Plagiarism Checker" at bounding box center [90, 155] width 100 height 17
